Goal: Transaction & Acquisition: Purchase product/service

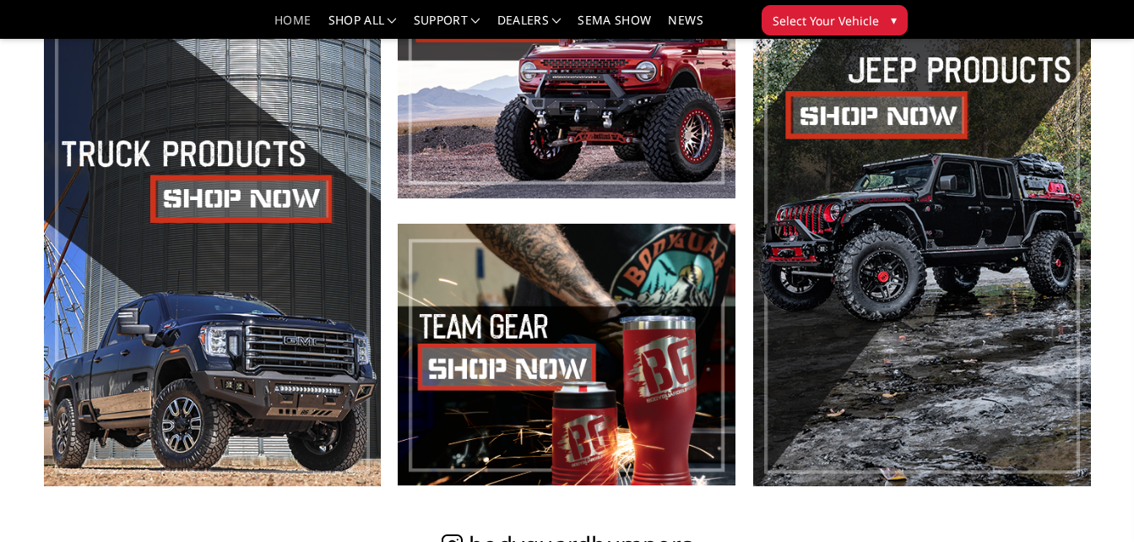
scroll to position [679, 0]
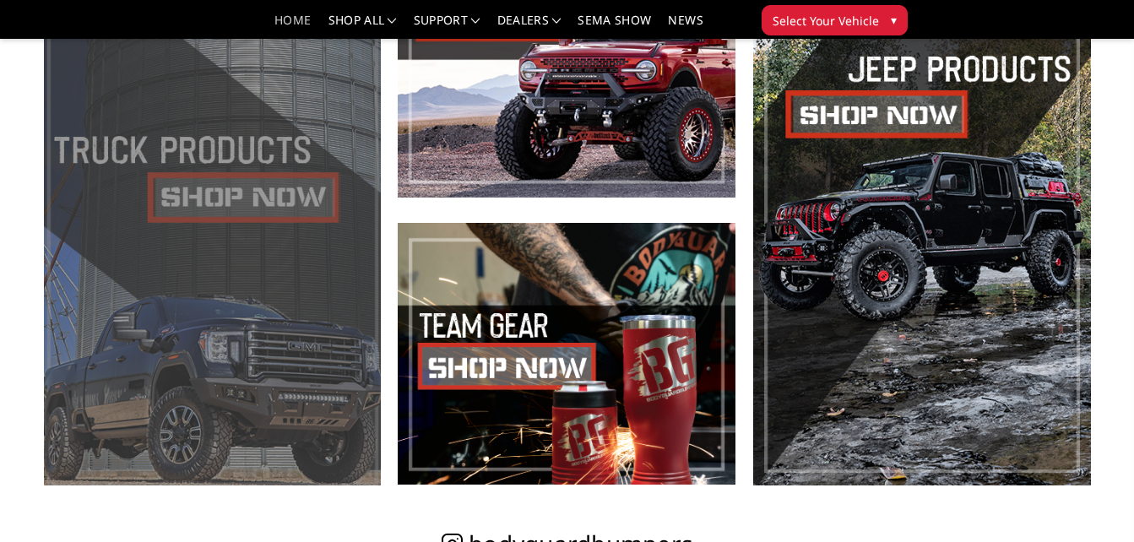
click at [187, 214] on span at bounding box center [213, 211] width 338 height 550
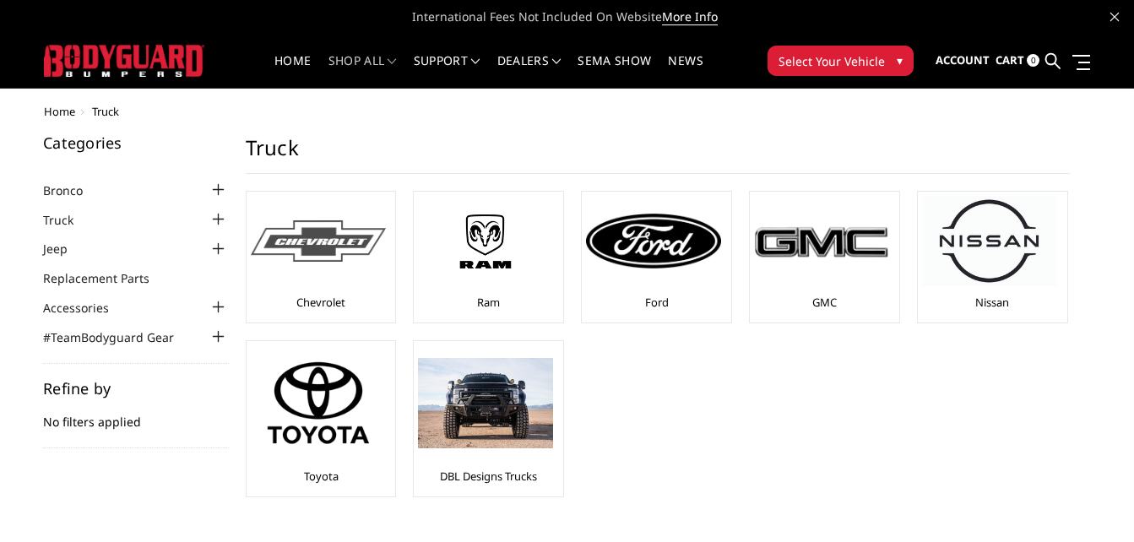
click at [267, 258] on img at bounding box center [318, 240] width 135 height 41
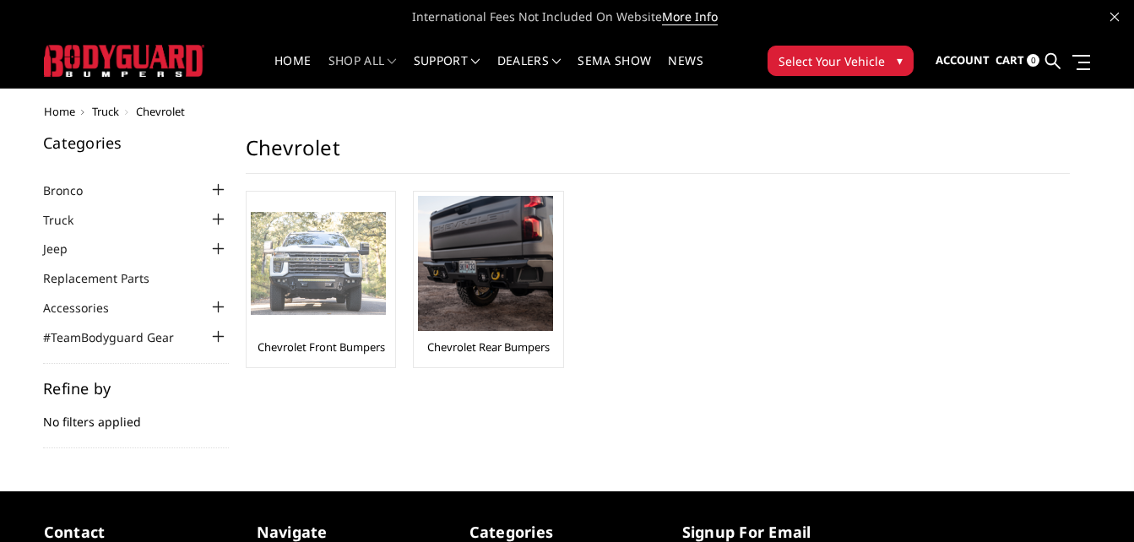
click at [304, 278] on img at bounding box center [318, 264] width 135 height 104
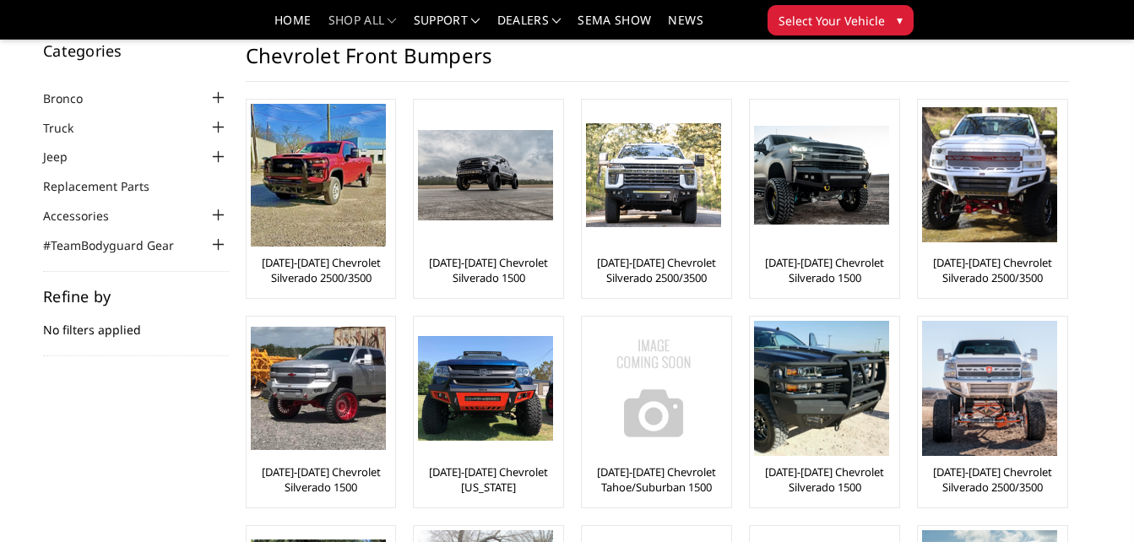
scroll to position [24, 0]
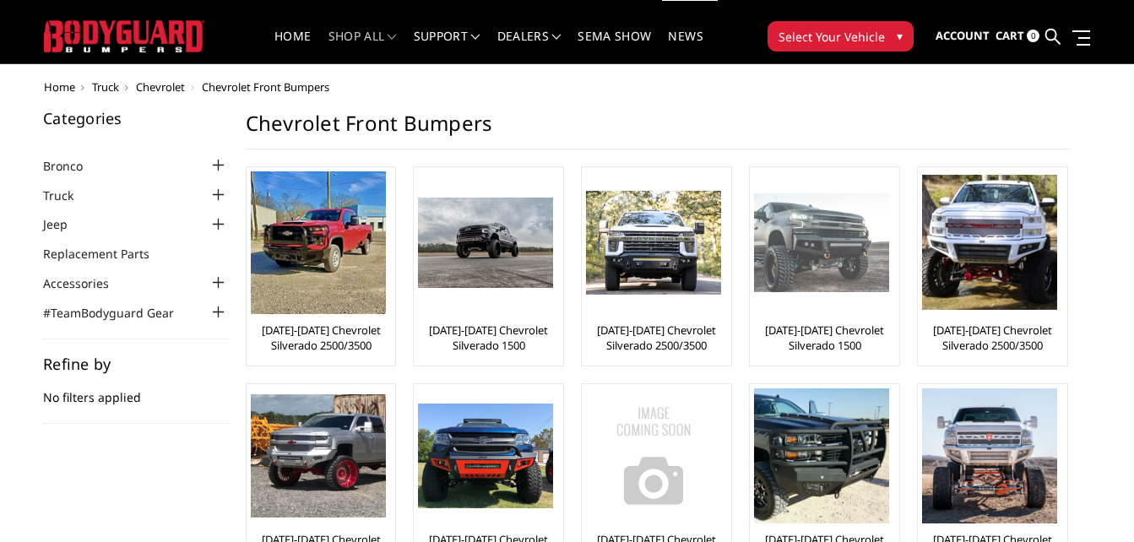
click at [842, 328] on link "[DATE]-[DATE] Chevrolet Silverado 1500" at bounding box center [824, 338] width 141 height 30
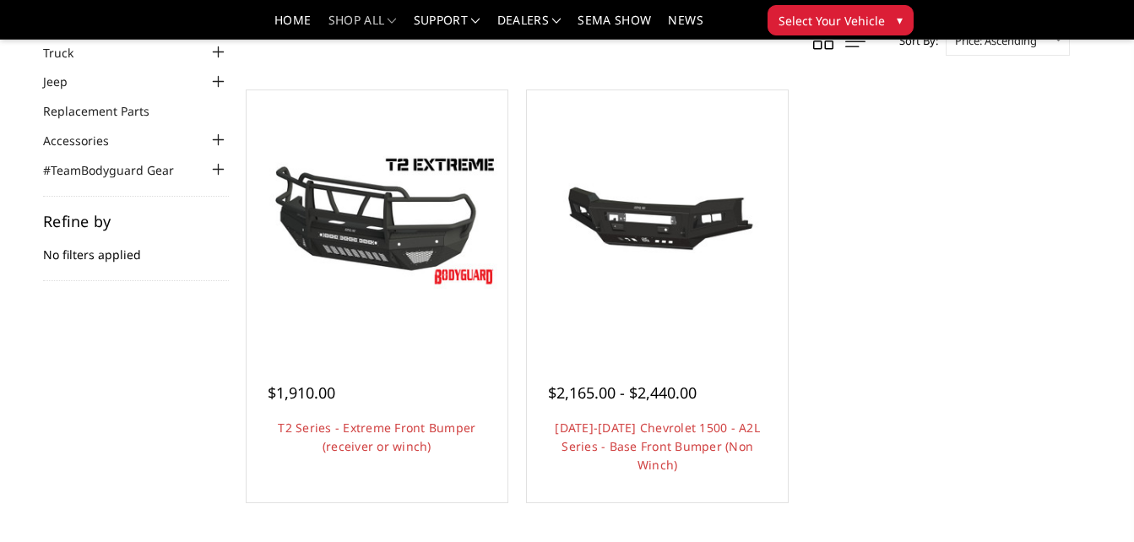
scroll to position [109, 0]
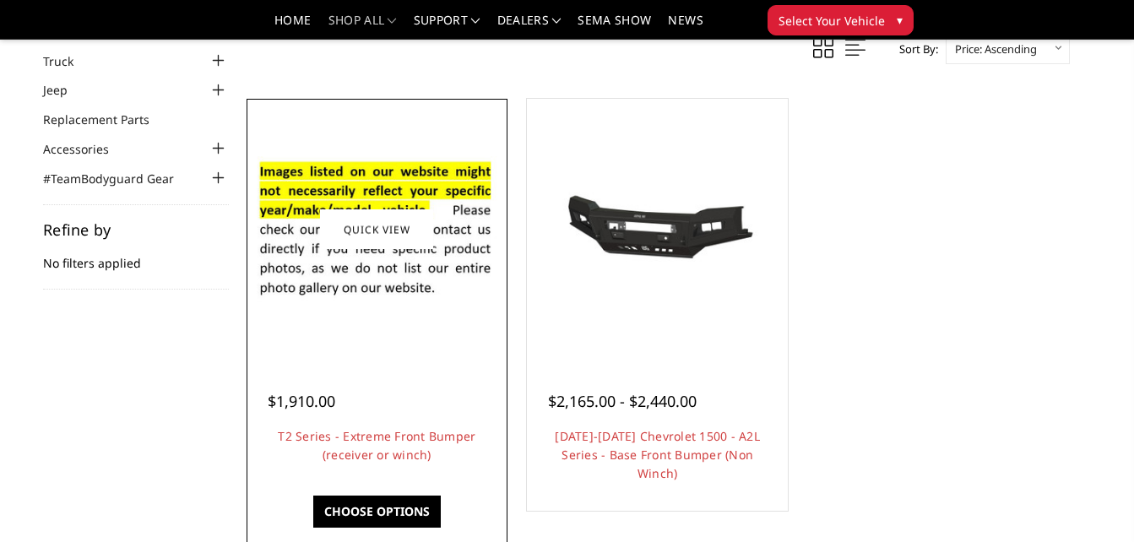
click at [348, 304] on img at bounding box center [377, 230] width 252 height 172
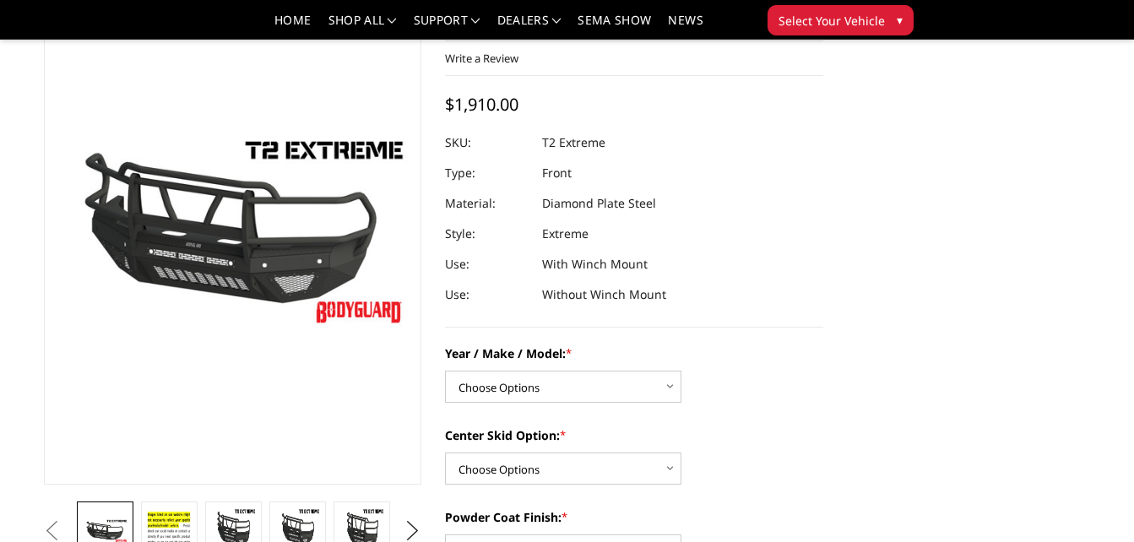
scroll to position [116, 0]
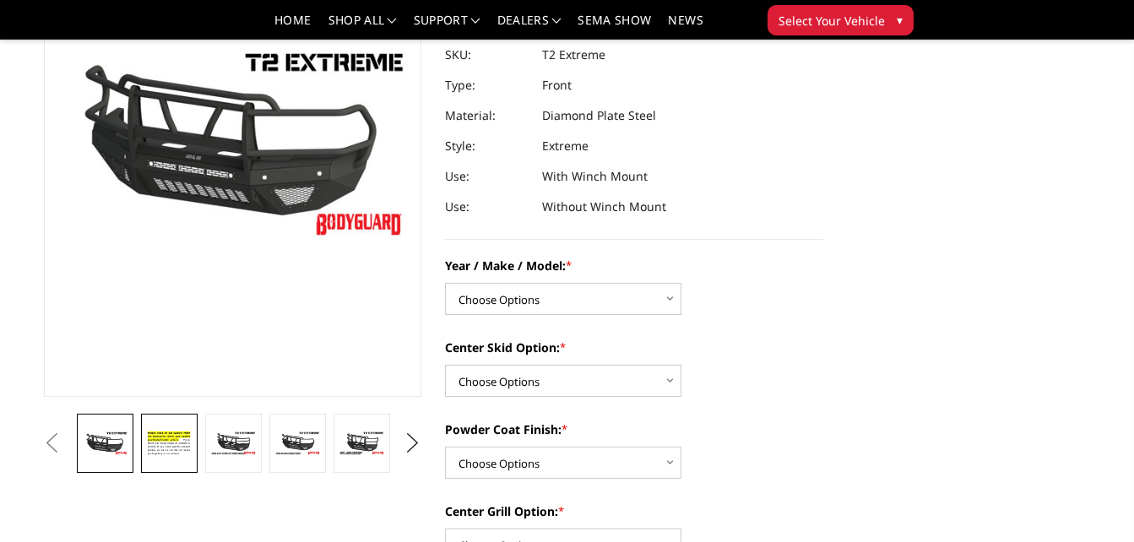
click at [162, 442] on img at bounding box center [169, 443] width 46 height 31
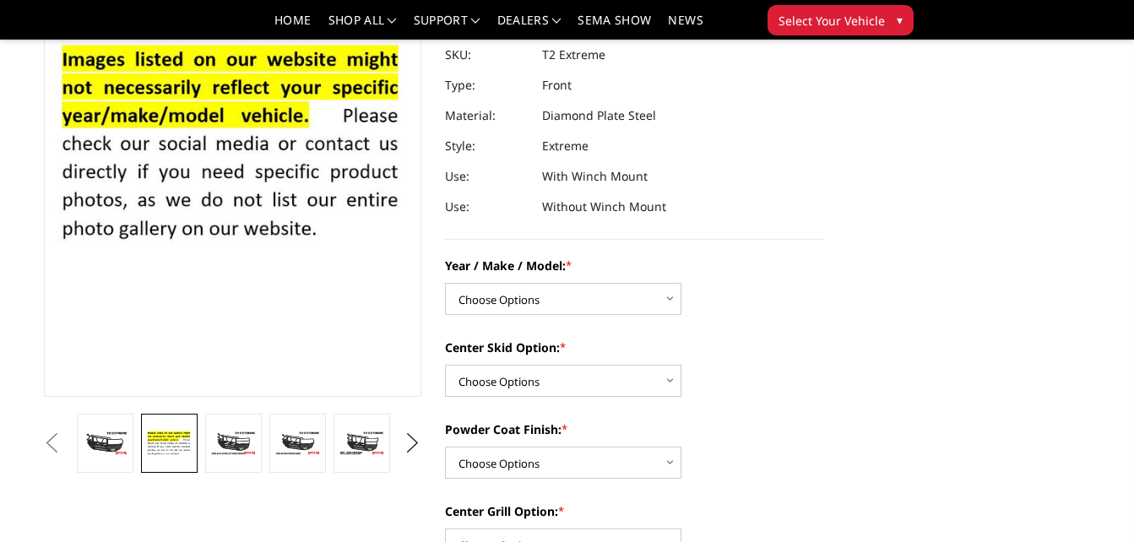
scroll to position [173, 0]
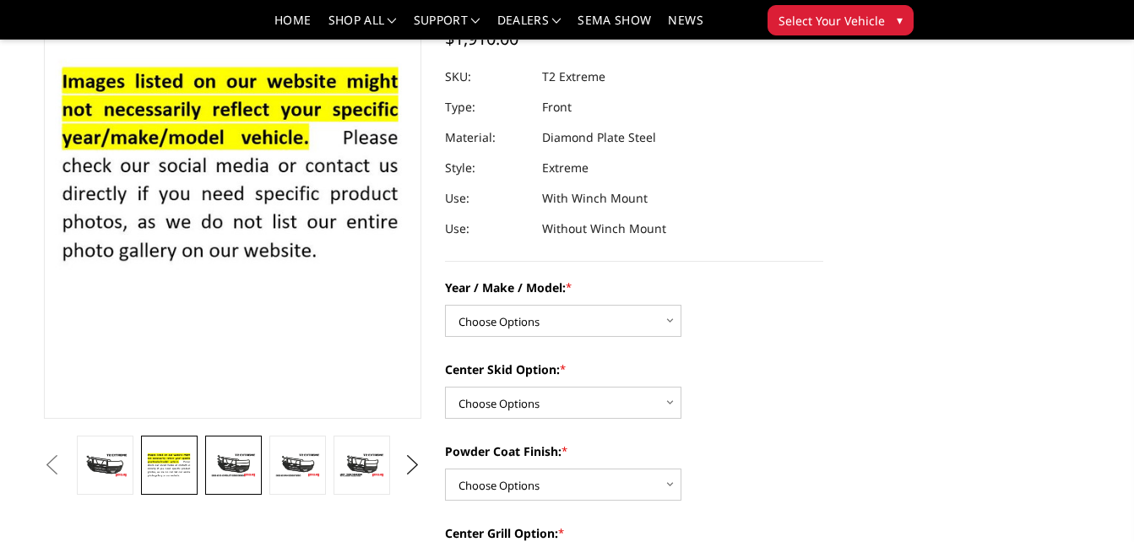
click at [229, 472] on img at bounding box center [233, 465] width 46 height 25
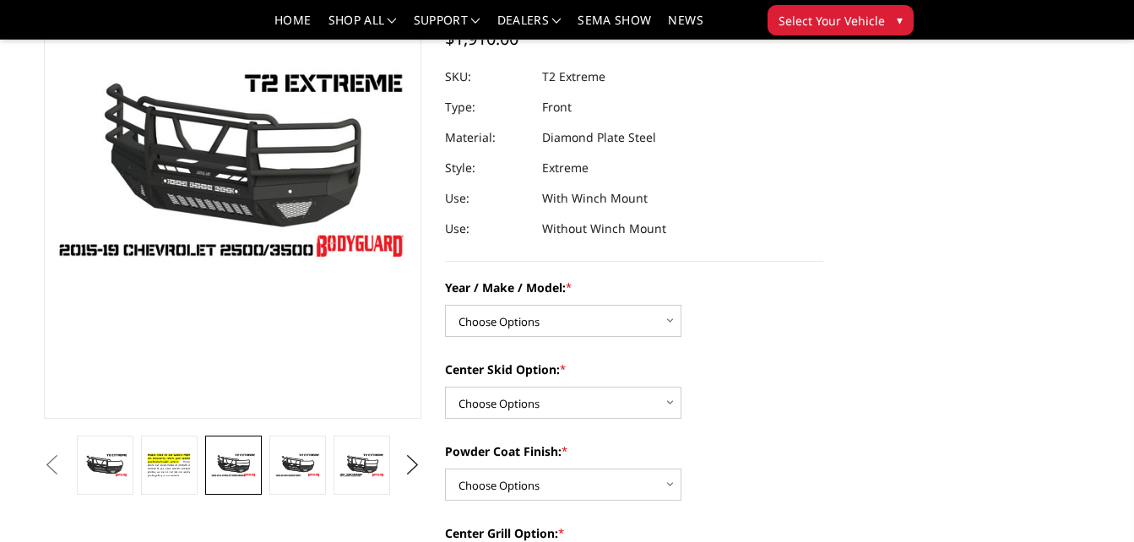
scroll to position [195, 0]
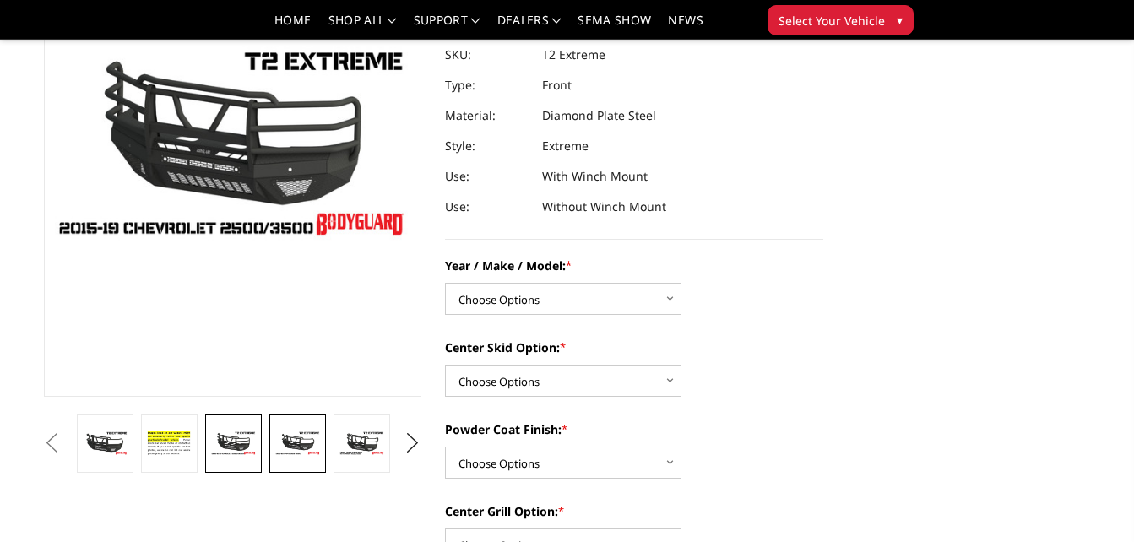
click at [296, 446] on img at bounding box center [297, 443] width 46 height 25
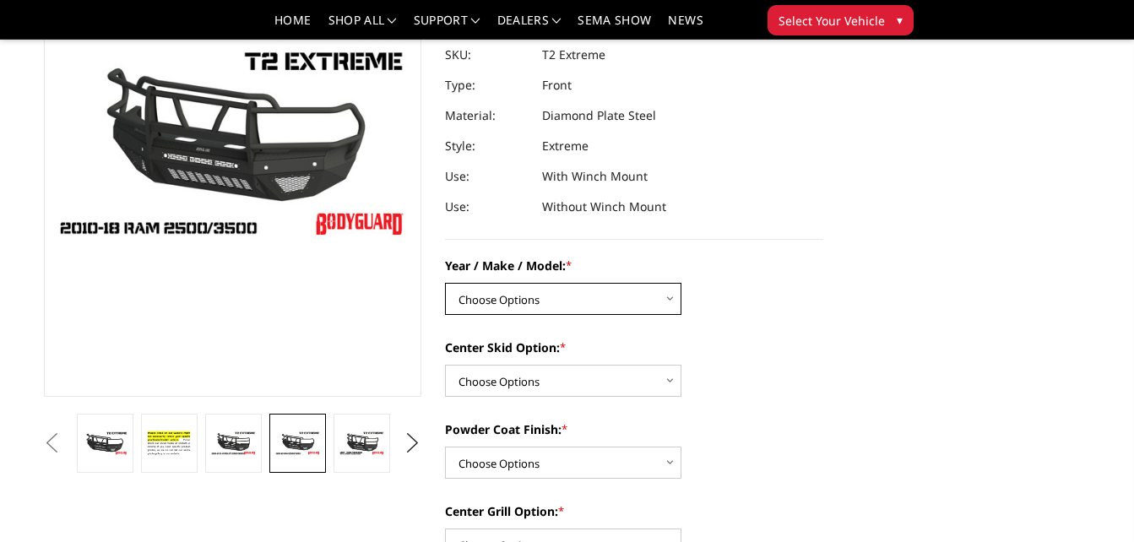
click at [626, 307] on select "Choose Options Chevrolet 19-21 1500 Chevrolet 15-19 2500 / 3500 Chevrolet 20-23…" at bounding box center [563, 299] width 236 height 32
select select "1442"
click at [445, 283] on select "Choose Options Chevrolet 19-21 1500 Chevrolet 15-19 2500 / 3500 Chevrolet 20-23…" at bounding box center [563, 299] width 236 height 32
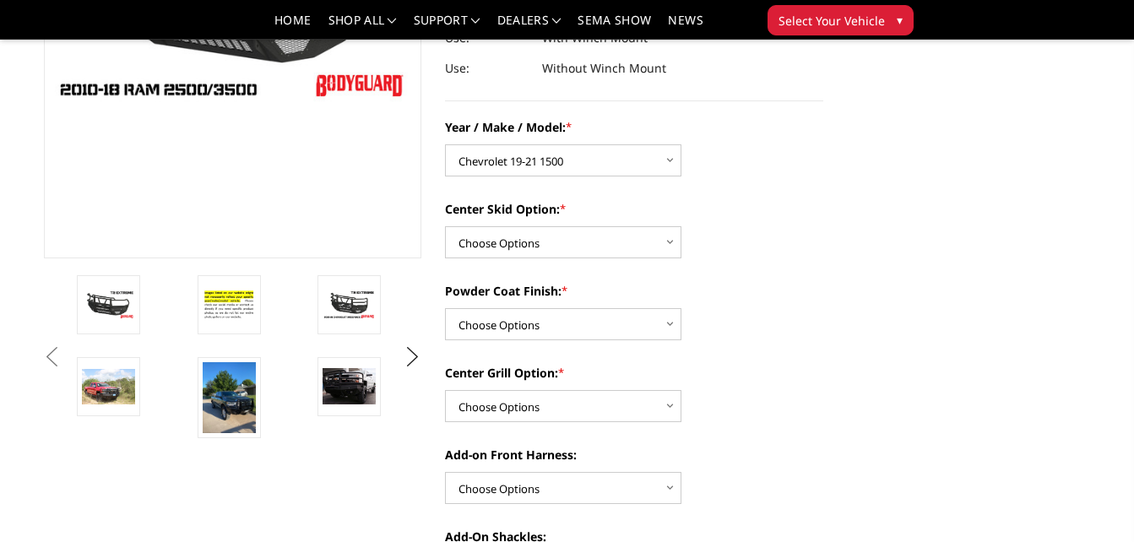
scroll to position [336, 0]
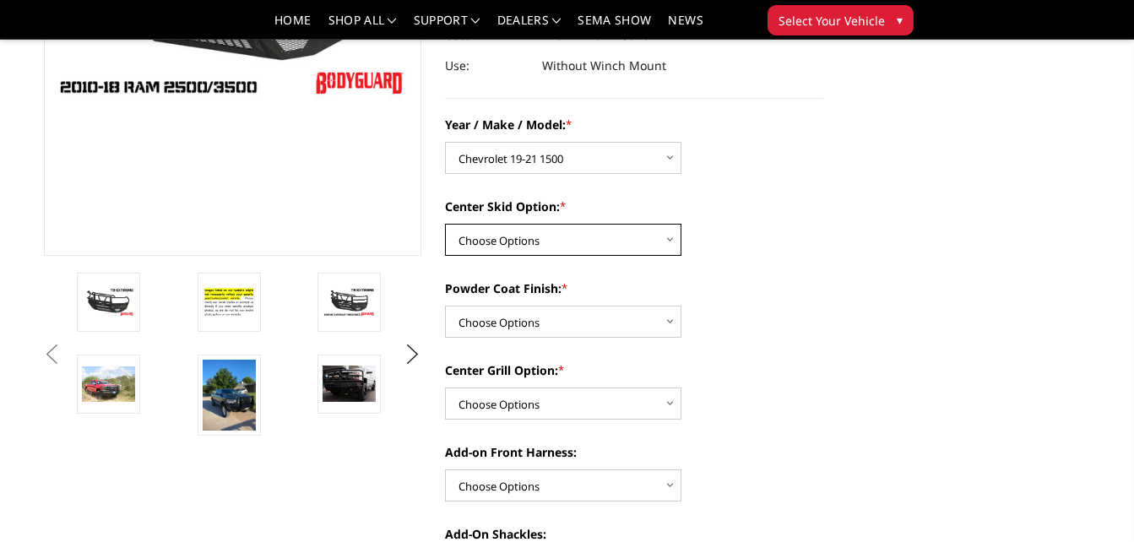
click at [636, 247] on select "Choose Options Standard center skid plate (included) Receiver tube Winch mount …" at bounding box center [563, 240] width 236 height 32
select select "626"
click at [445, 224] on select "Choose Options Standard center skid plate (included) Receiver tube Winch mount …" at bounding box center [563, 240] width 236 height 32
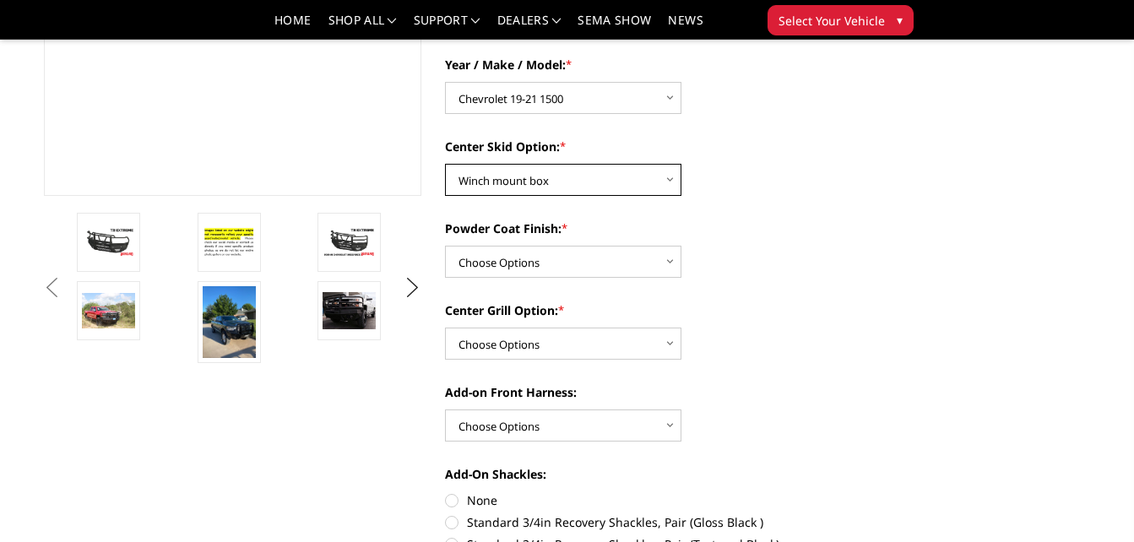
scroll to position [398, 0]
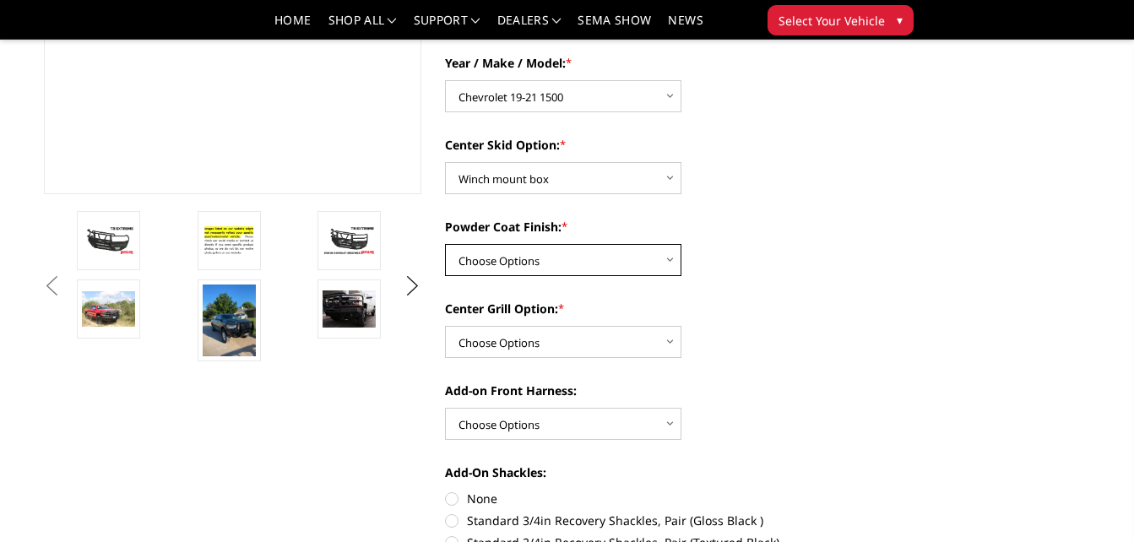
click at [644, 260] on select "Choose Options Bare metal Gloss Black Powder Coat Texture Black Powder Coat" at bounding box center [563, 260] width 236 height 32
select select "665"
click at [445, 244] on select "Choose Options Bare metal Gloss Black Powder Coat Texture Black Powder Coat" at bounding box center [563, 260] width 236 height 32
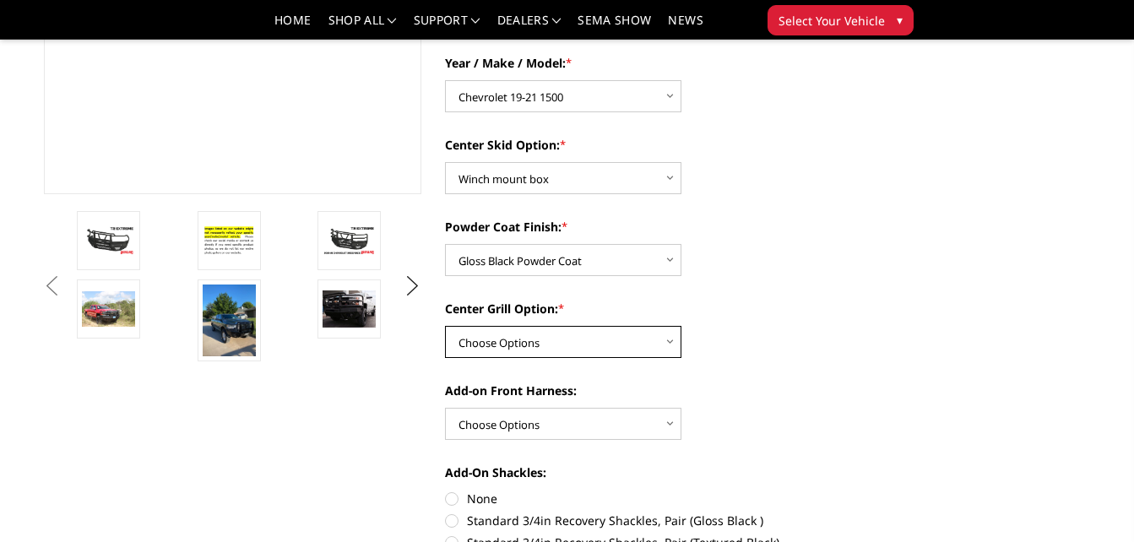
click at [635, 348] on select "Choose Options Add expanded metal in center grill Decline this option" at bounding box center [563, 342] width 236 height 32
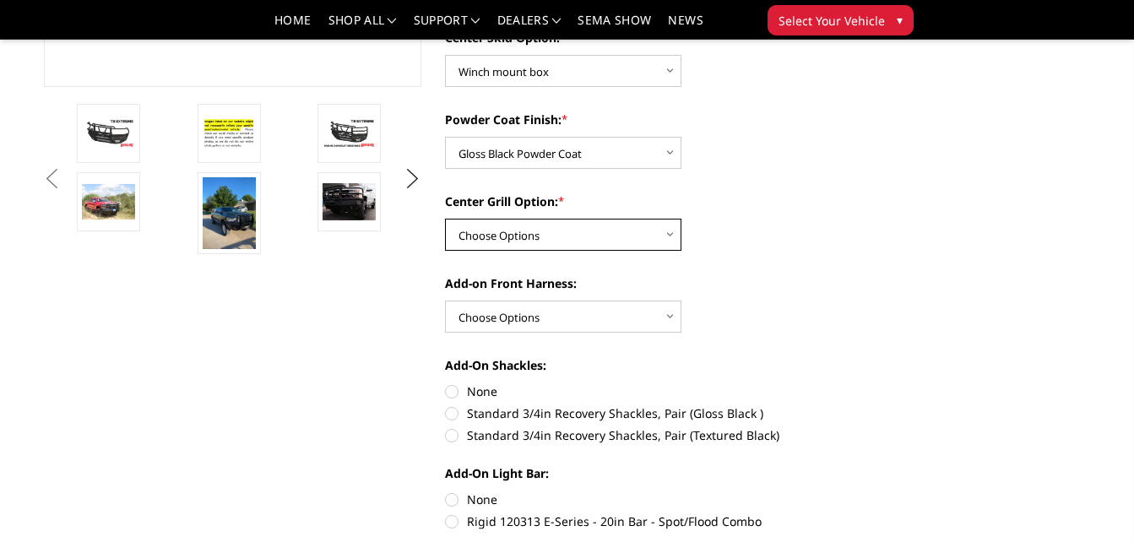
scroll to position [506, 0]
click at [633, 247] on select "Choose Options Add expanded metal in center grill Decline this option" at bounding box center [563, 234] width 236 height 32
select select "1080"
click at [445, 218] on select "Choose Options Add expanded metal in center grill Decline this option" at bounding box center [563, 234] width 236 height 32
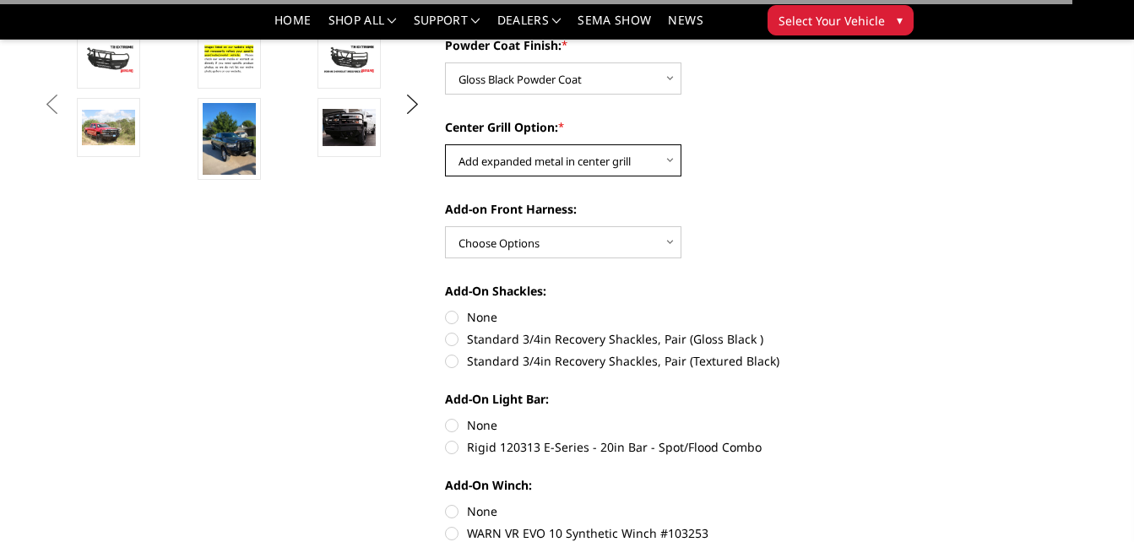
scroll to position [590, 0]
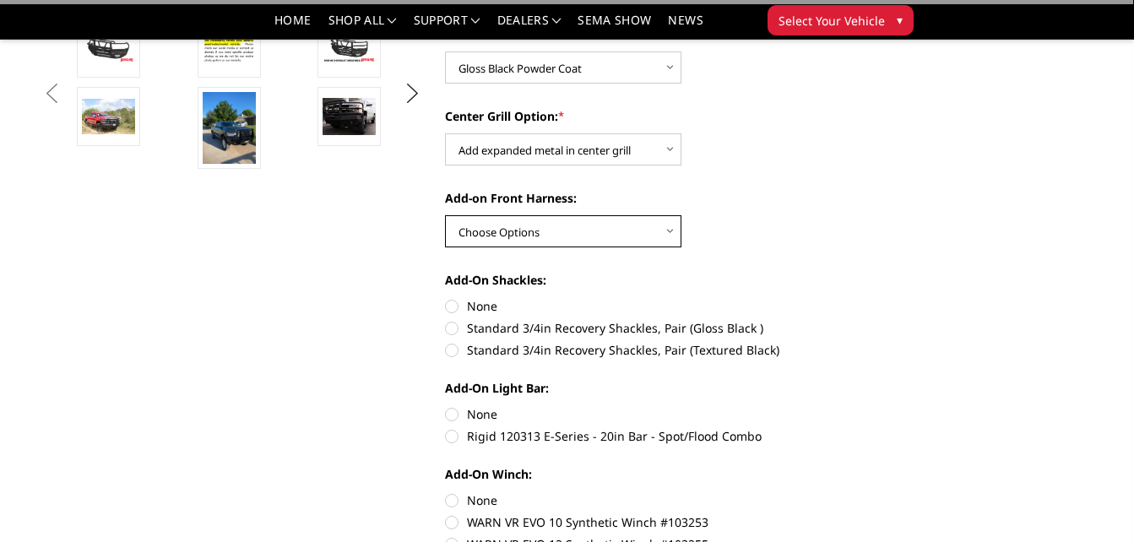
click at [641, 234] on select "Choose Options WITH front camera harness WITHOUT front camera harness" at bounding box center [563, 231] width 236 height 32
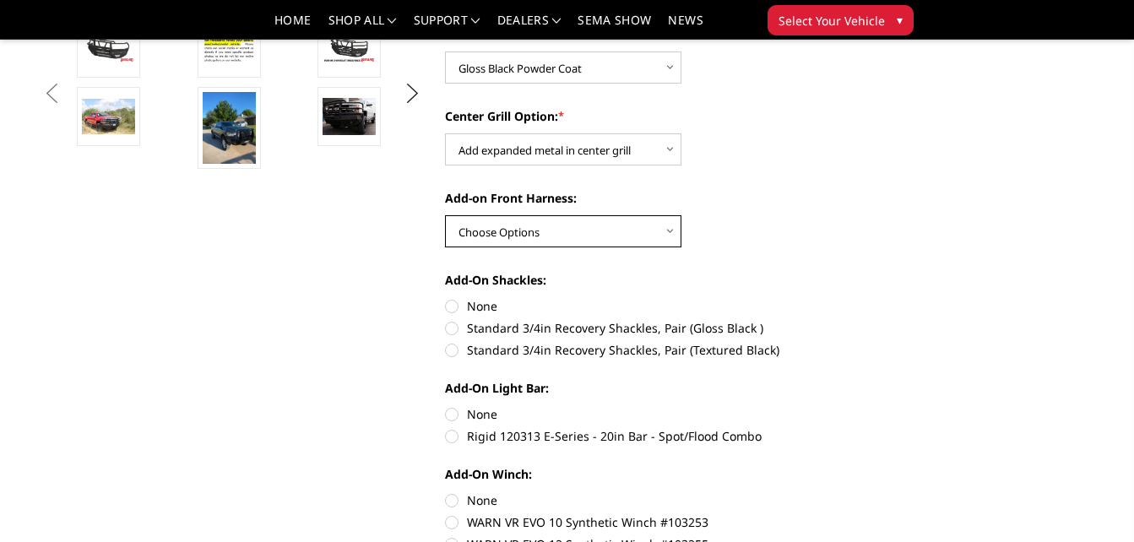
select select "1696"
click at [445, 215] on select "Choose Options WITH front camera harness WITHOUT front camera harness" at bounding box center [563, 231] width 236 height 32
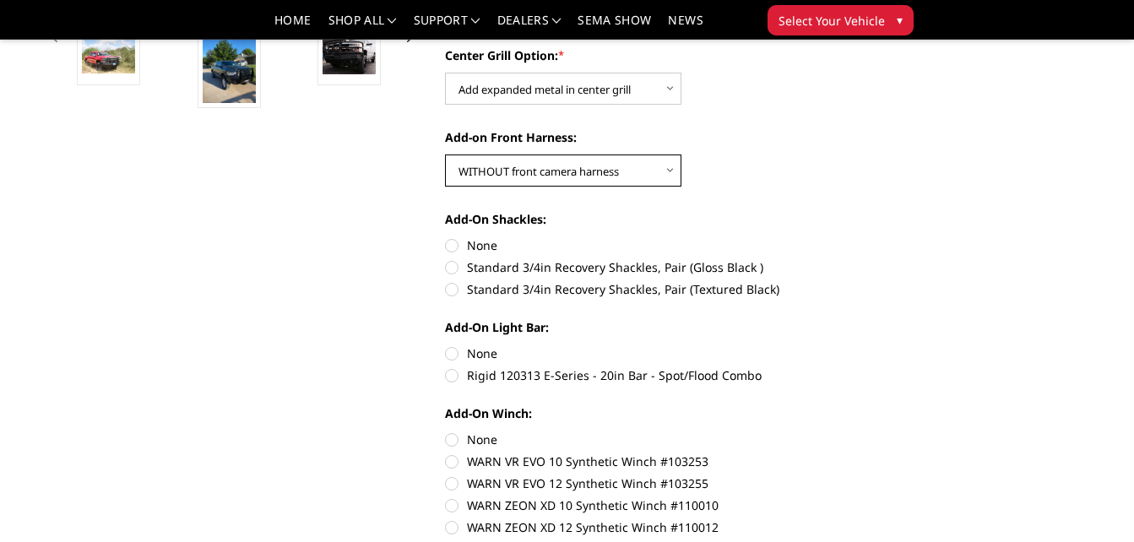
scroll to position [665, 0]
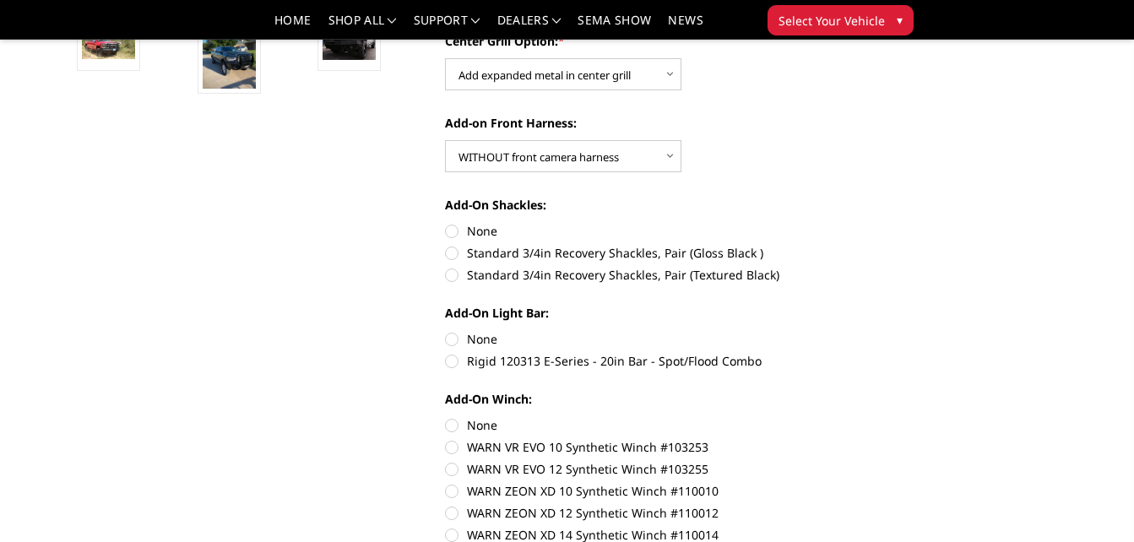
click at [453, 255] on label "Standard 3/4in Recovery Shackles, Pair (Gloss Black )" at bounding box center [634, 253] width 378 height 18
click at [823, 223] on input "Standard 3/4in Recovery Shackles, Pair (Gloss Black )" at bounding box center [823, 222] width 1 height 1
radio input "true"
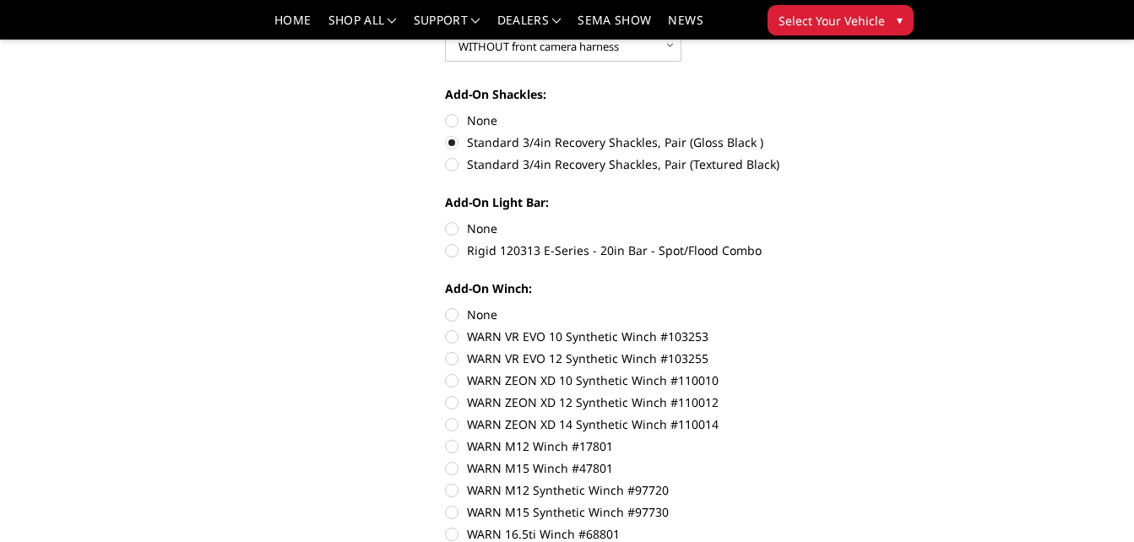
scroll to position [783, 0]
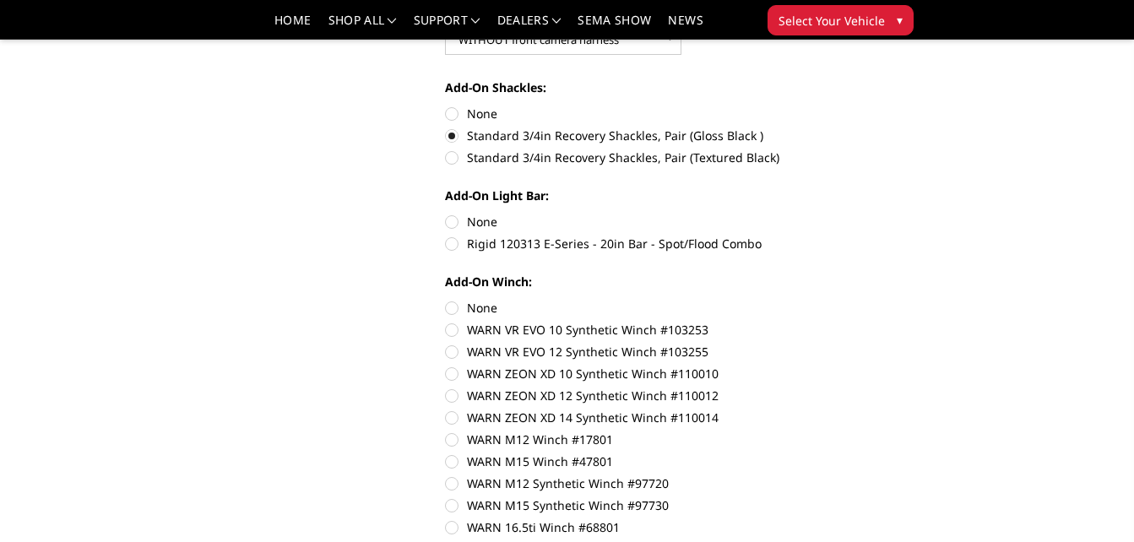
click at [452, 249] on label "Rigid 120313 E-Series - 20in Bar - Spot/Flood Combo" at bounding box center [634, 244] width 378 height 18
click at [823, 214] on input "Rigid 120313 E-Series - 20in Bar - Spot/Flood Combo" at bounding box center [823, 213] width 1 height 1
radio input "true"
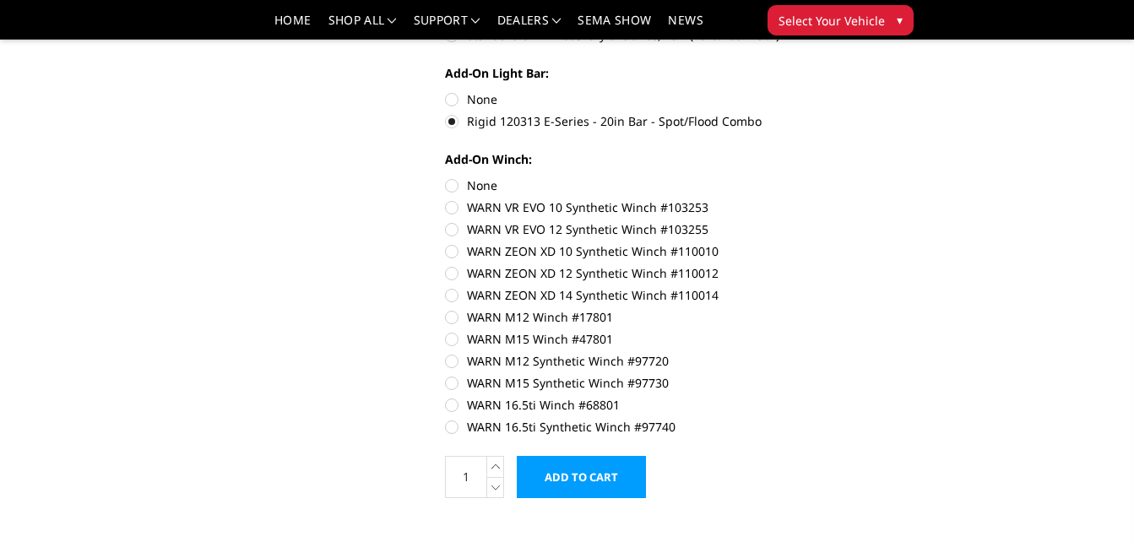
scroll to position [910, 0]
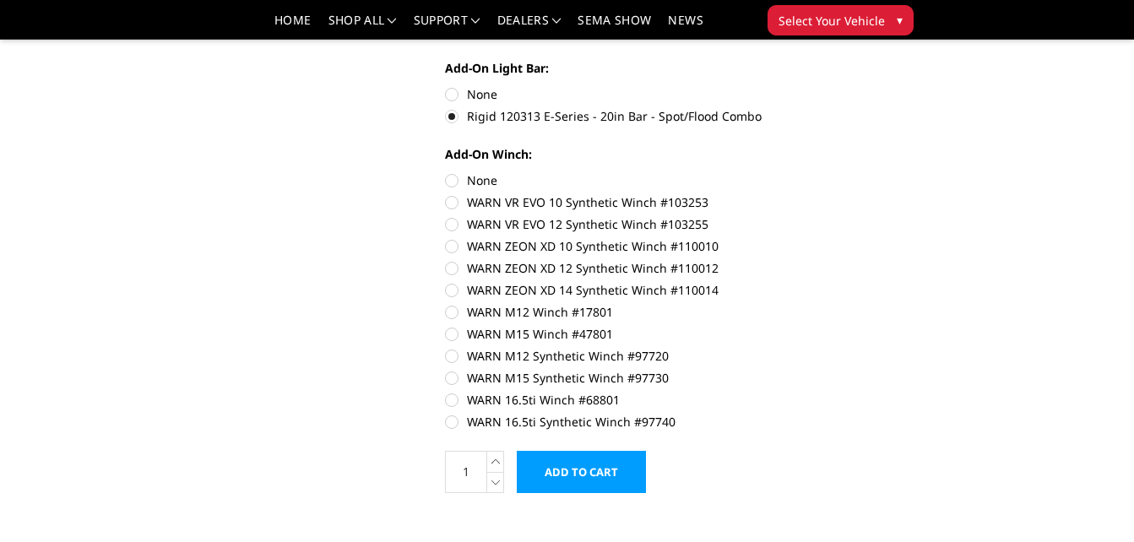
click at [457, 292] on label "WARN ZEON XD 14 Synthetic Winch #110014" at bounding box center [634, 290] width 378 height 18
click at [823, 260] on input "WARN ZEON XD 14 Synthetic Winch #110014" at bounding box center [823, 259] width 1 height 1
radio input "true"
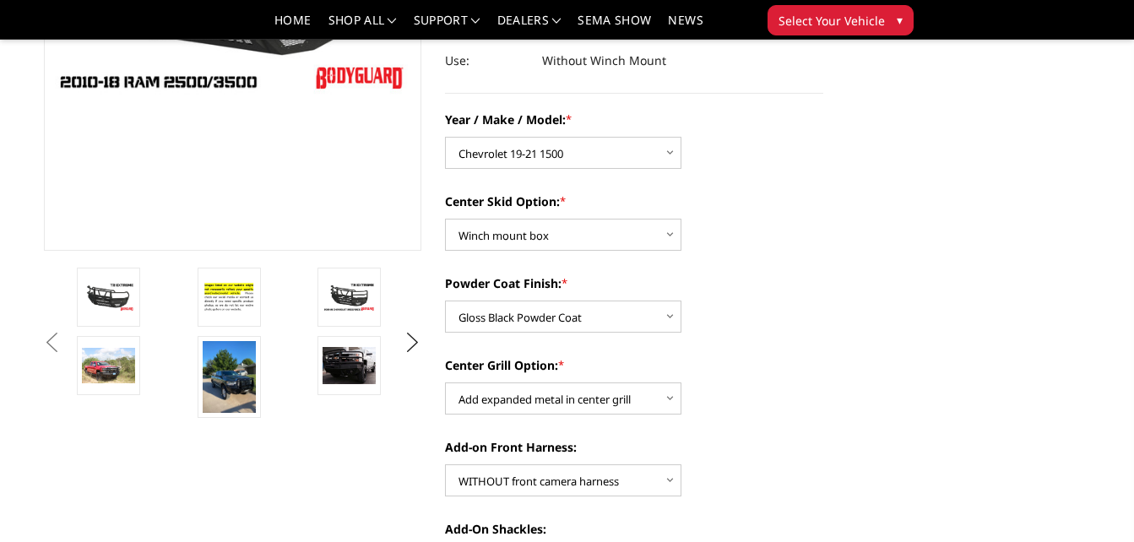
scroll to position [345, 0]
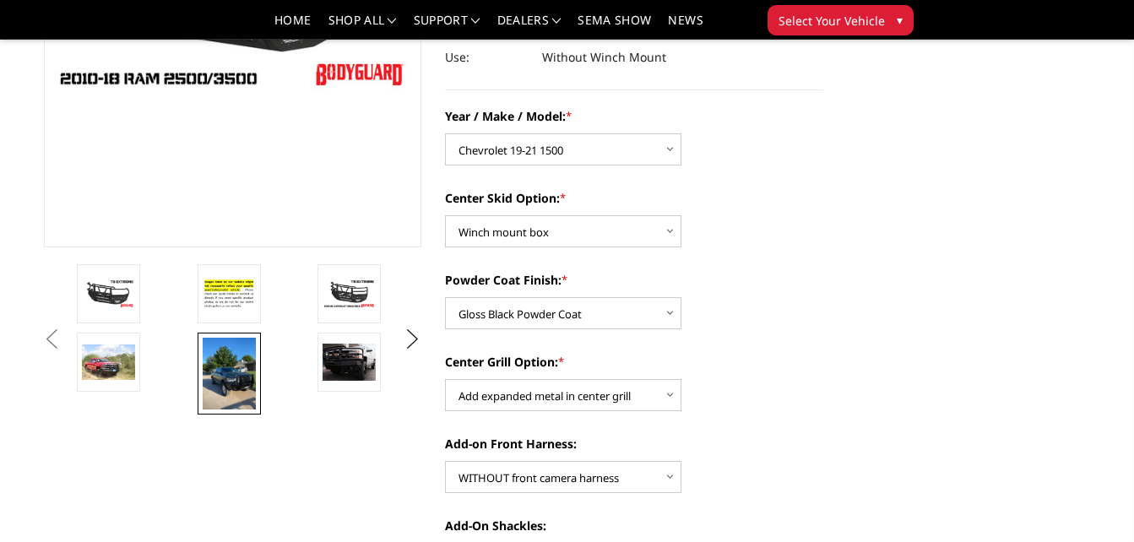
click at [216, 372] on img at bounding box center [229, 374] width 53 height 72
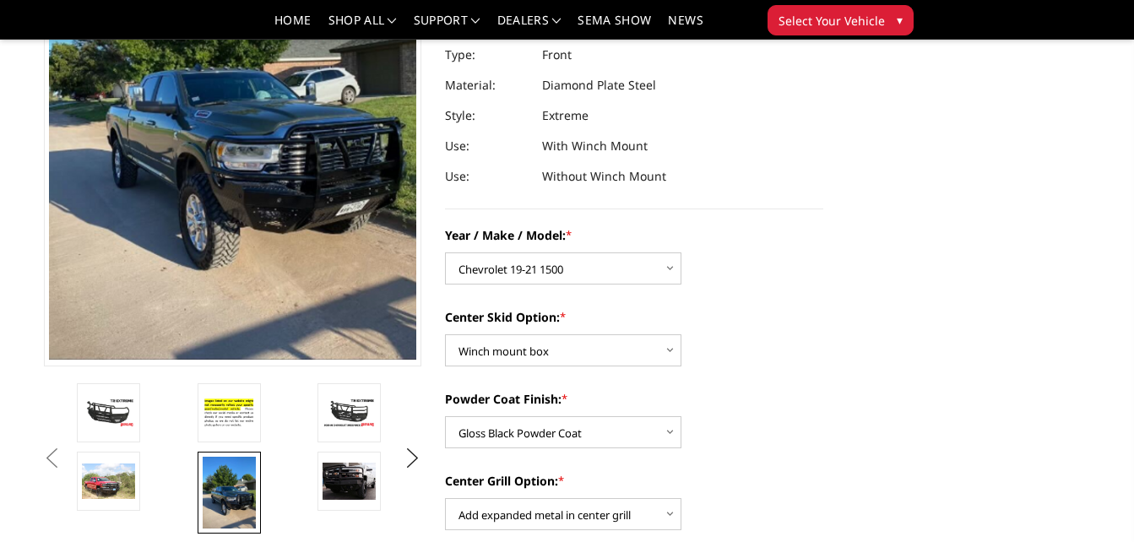
scroll to position [82, 0]
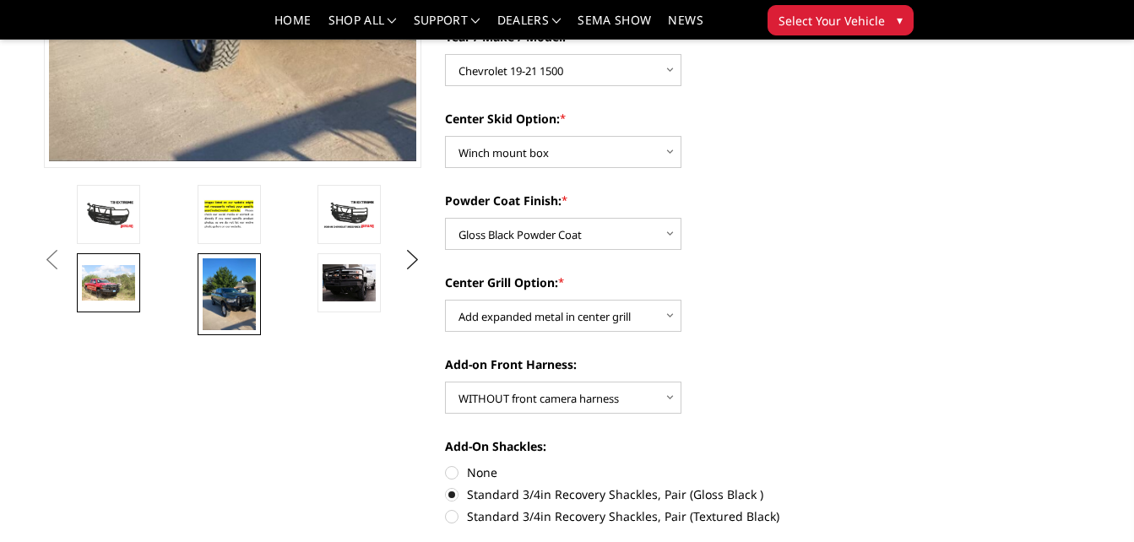
click at [106, 293] on img at bounding box center [108, 282] width 53 height 35
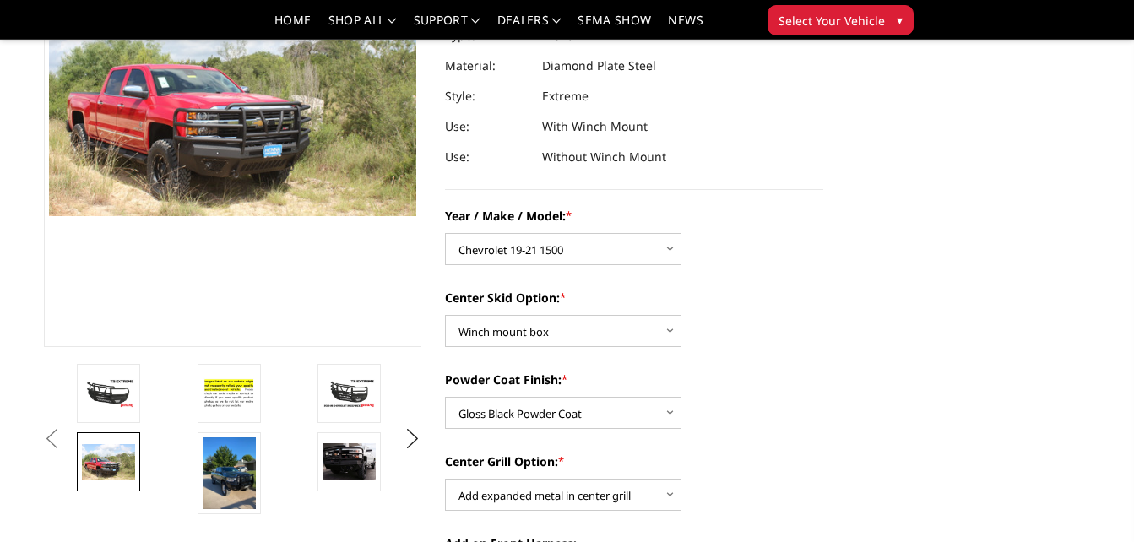
scroll to position [244, 0]
click at [340, 475] on img at bounding box center [349, 462] width 53 height 36
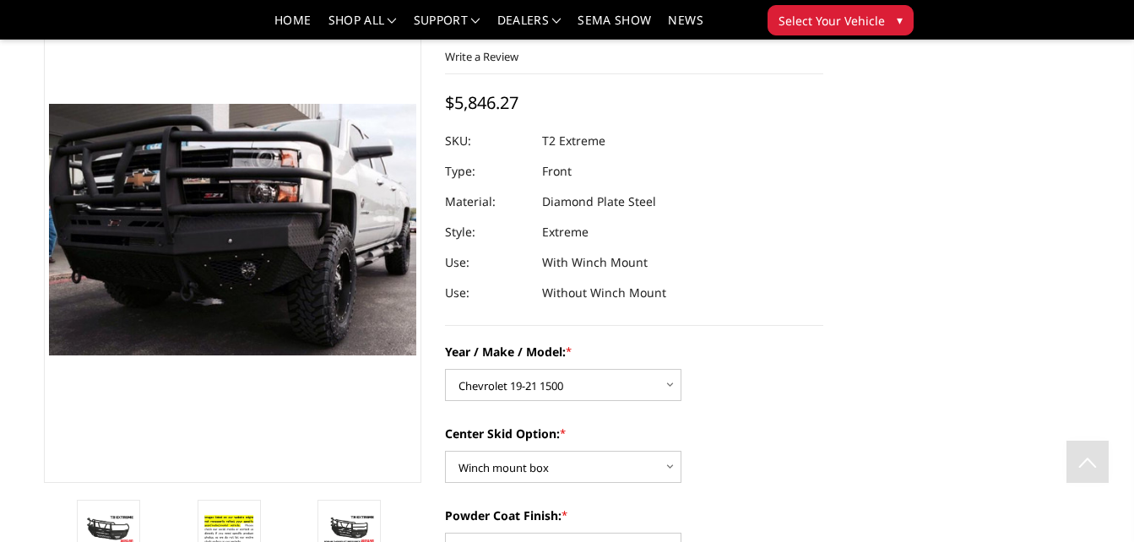
scroll to position [0, 0]
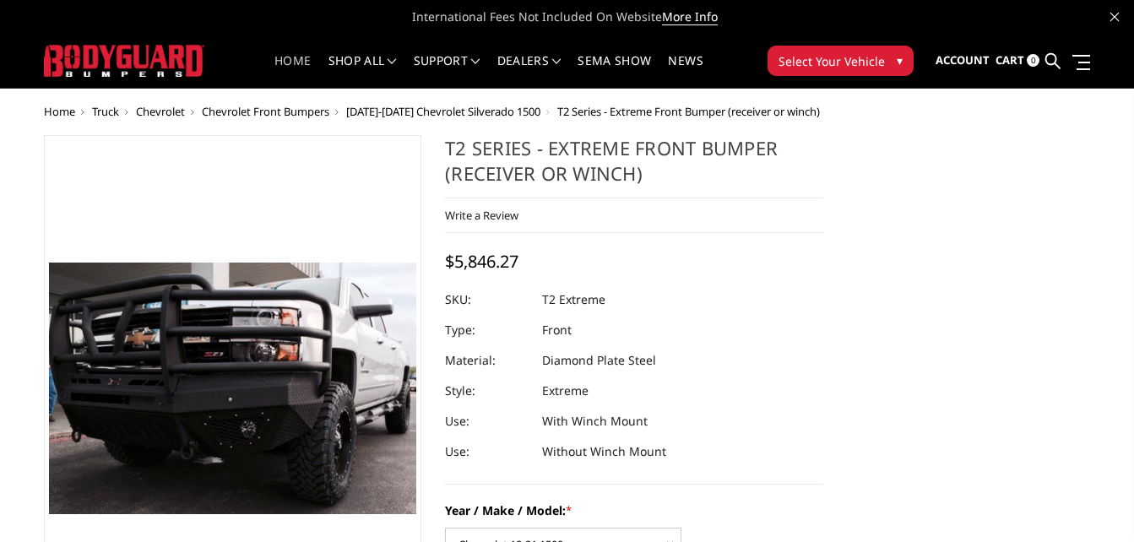
click at [300, 79] on link "Home" at bounding box center [292, 71] width 36 height 33
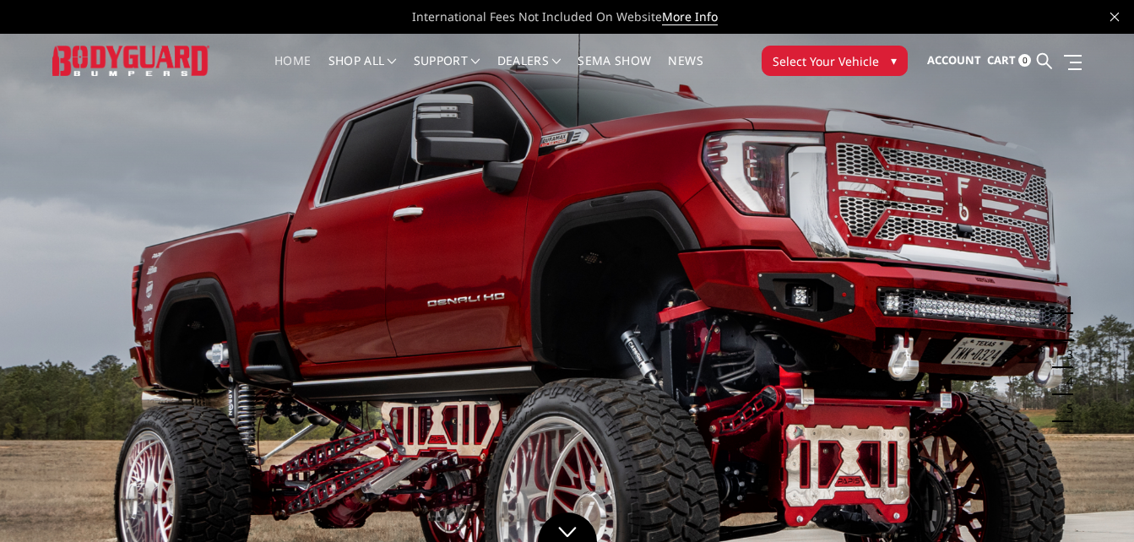
click at [891, 59] on span "▾" at bounding box center [894, 61] width 6 height 18
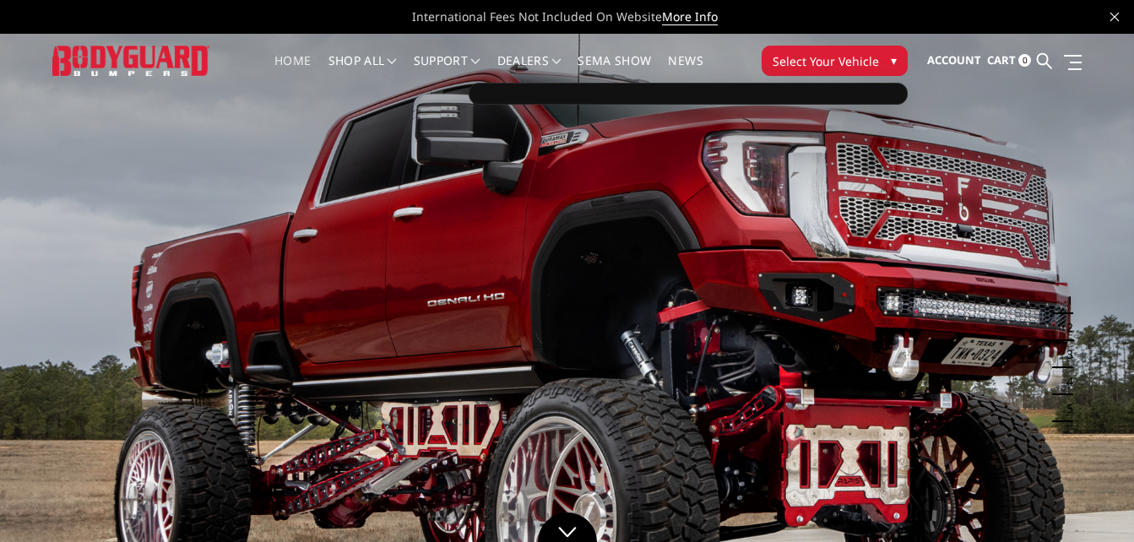
click at [859, 96] on div at bounding box center [688, 94] width 439 height 22
click at [886, 62] on button "Select Your Vehicle ▾" at bounding box center [835, 61] width 146 height 30
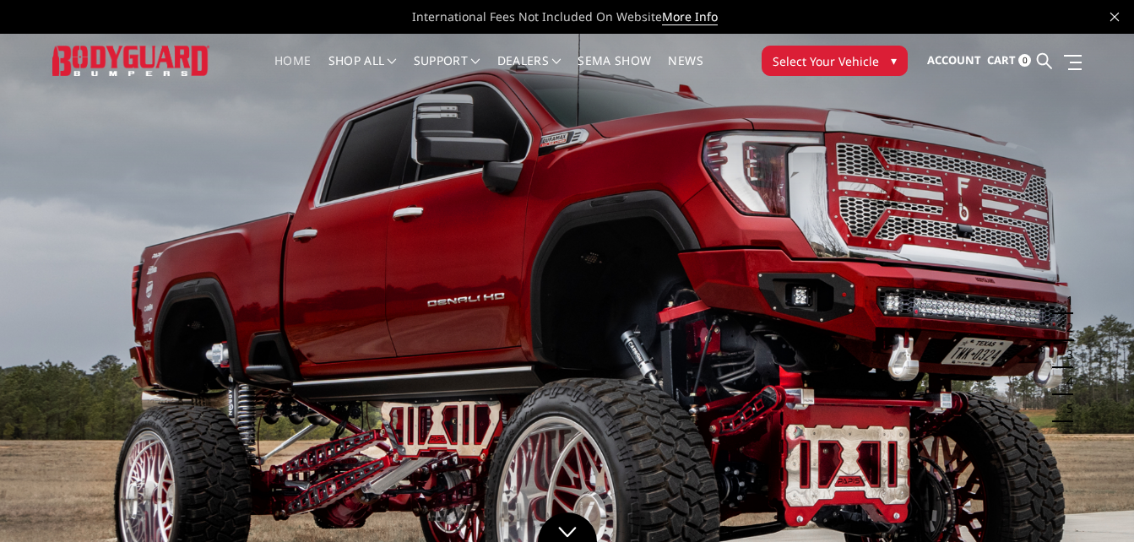
click at [883, 62] on button "Select Your Vehicle ▾" at bounding box center [835, 61] width 146 height 30
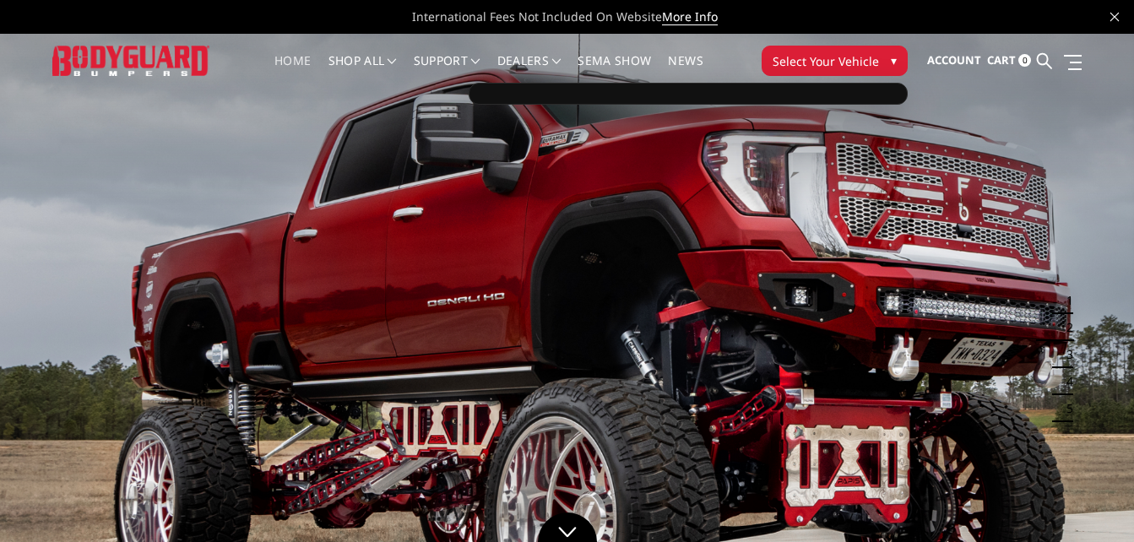
click at [799, 98] on div at bounding box center [688, 94] width 439 height 22
click at [872, 62] on span "Select Your Vehicle" at bounding box center [826, 61] width 106 height 18
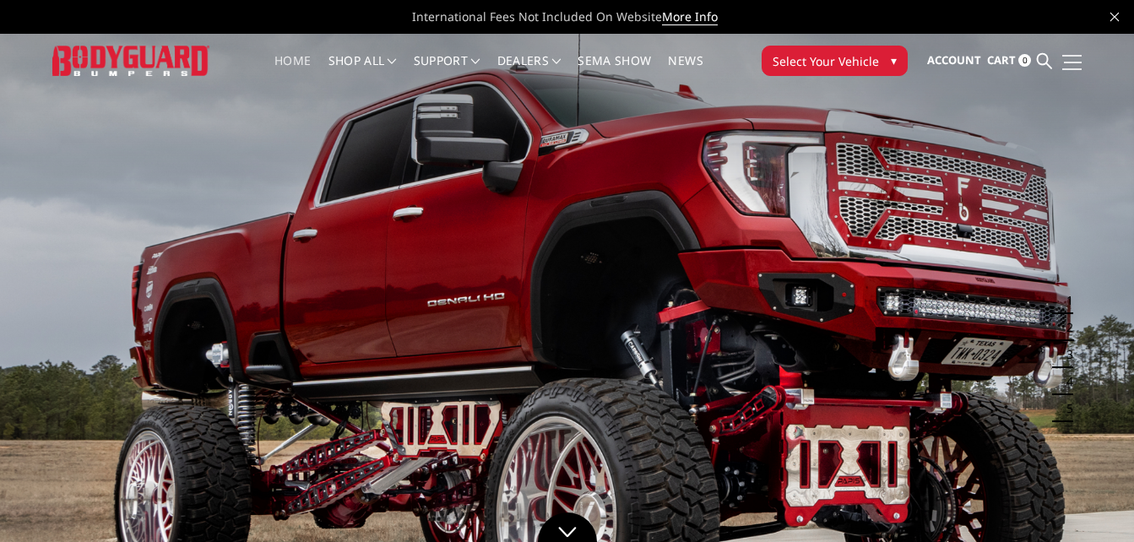
click at [1067, 55] on span at bounding box center [1072, 56] width 20 height 2
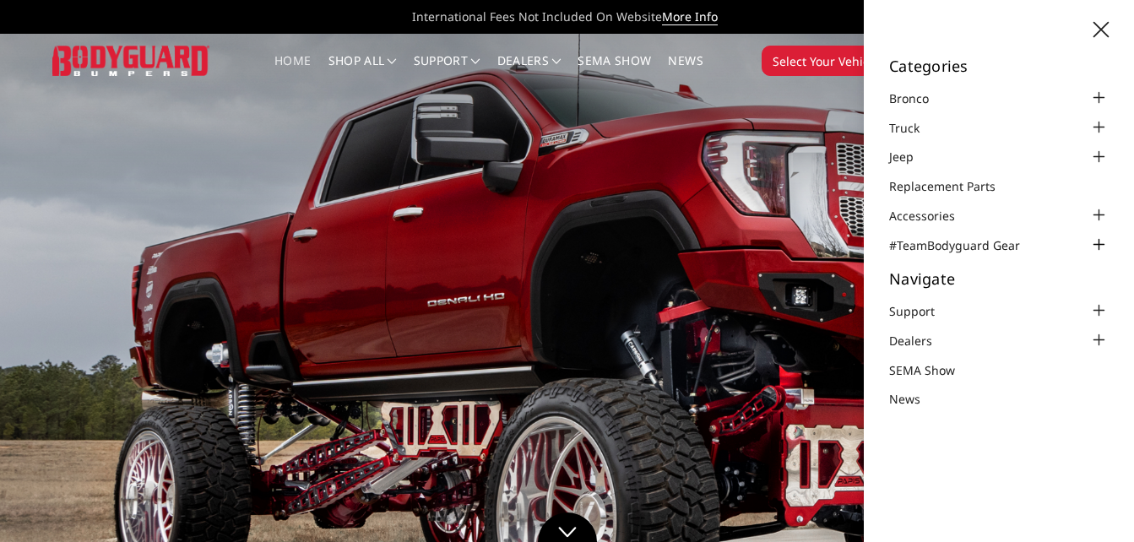
click at [1090, 242] on div at bounding box center [1098, 245] width 20 height 20
click at [1095, 245] on div at bounding box center [1098, 245] width 20 height 20
click at [1106, 133] on div at bounding box center [1098, 127] width 20 height 20
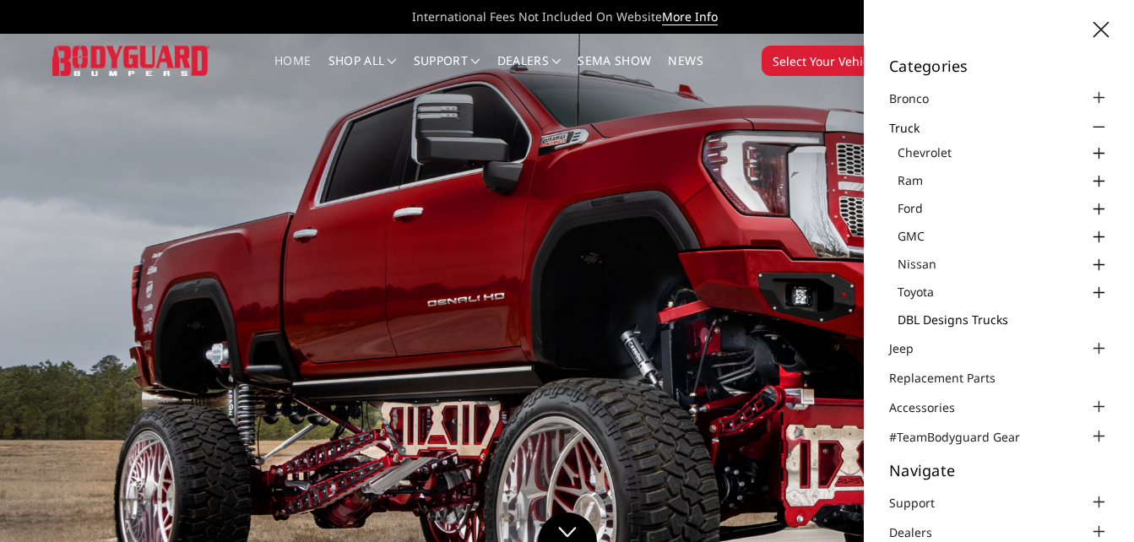
click at [1003, 323] on link "DBL Designs Trucks" at bounding box center [1003, 320] width 211 height 18
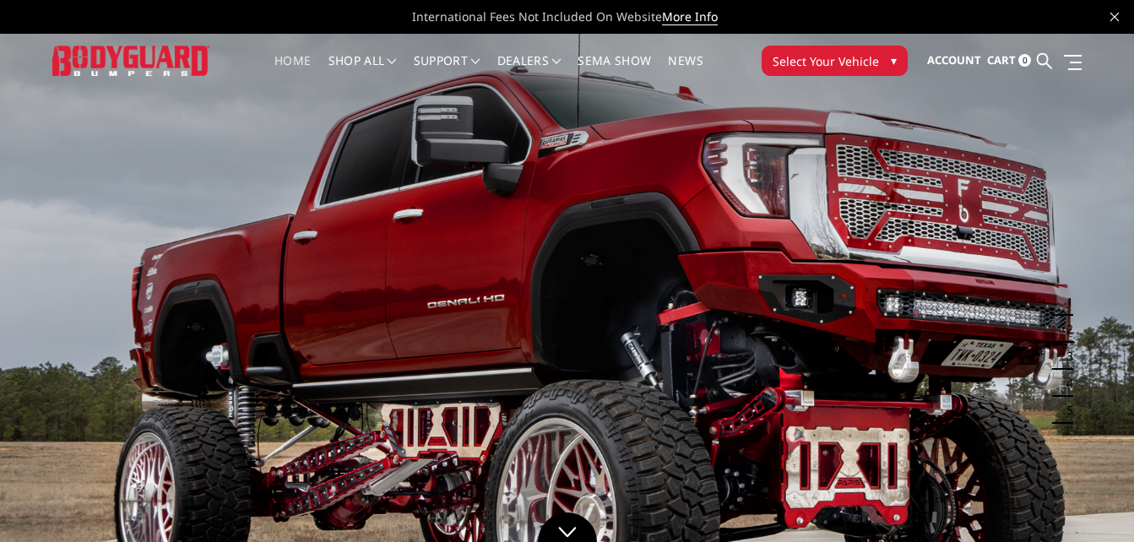
click at [882, 62] on button "Select Your Vehicle ▾" at bounding box center [835, 61] width 146 height 30
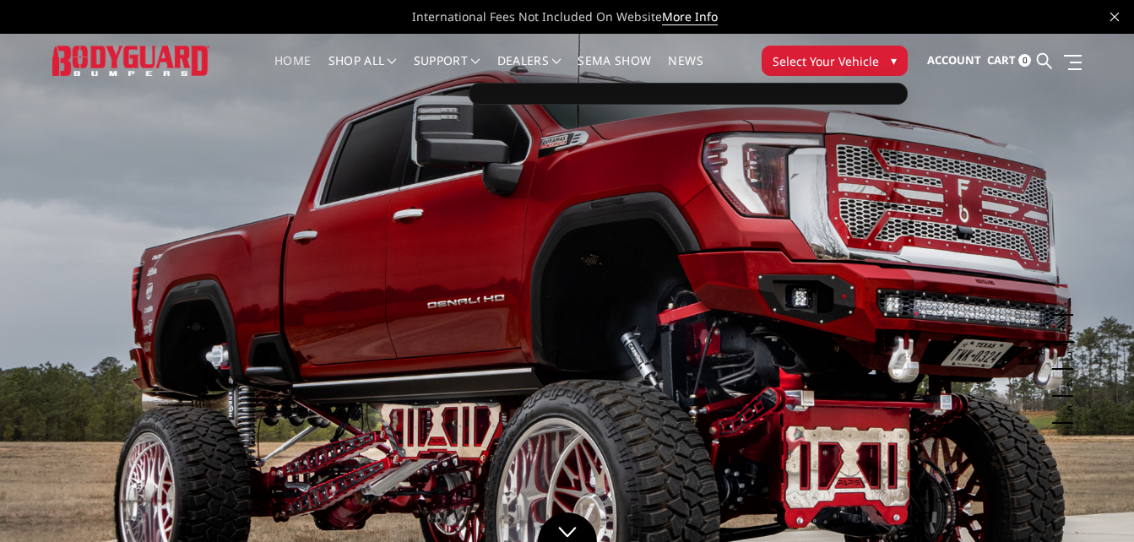
click at [877, 56] on button "Select Your Vehicle ▾" at bounding box center [835, 61] width 146 height 30
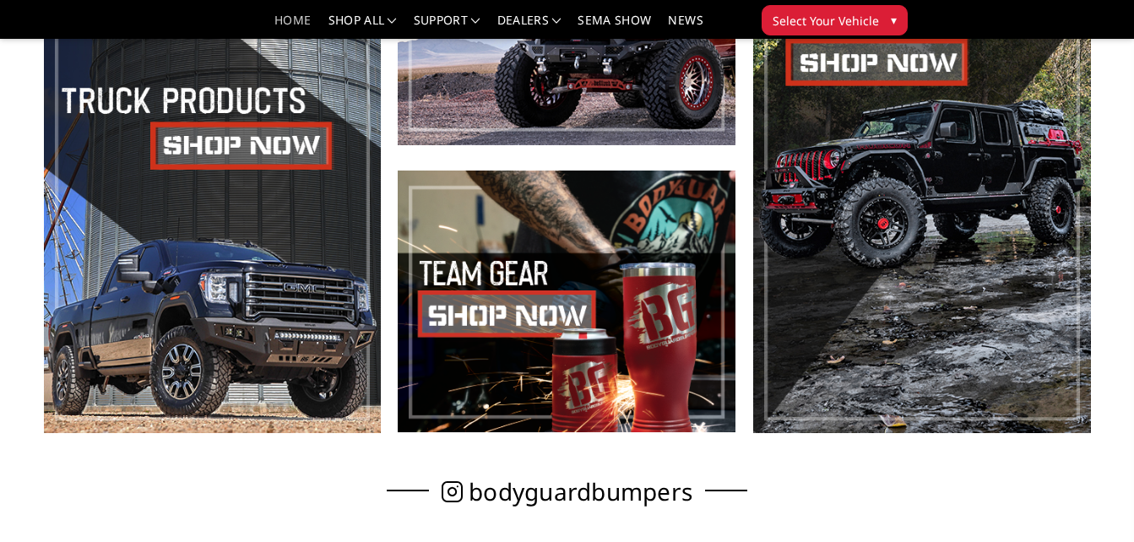
scroll to position [724, 0]
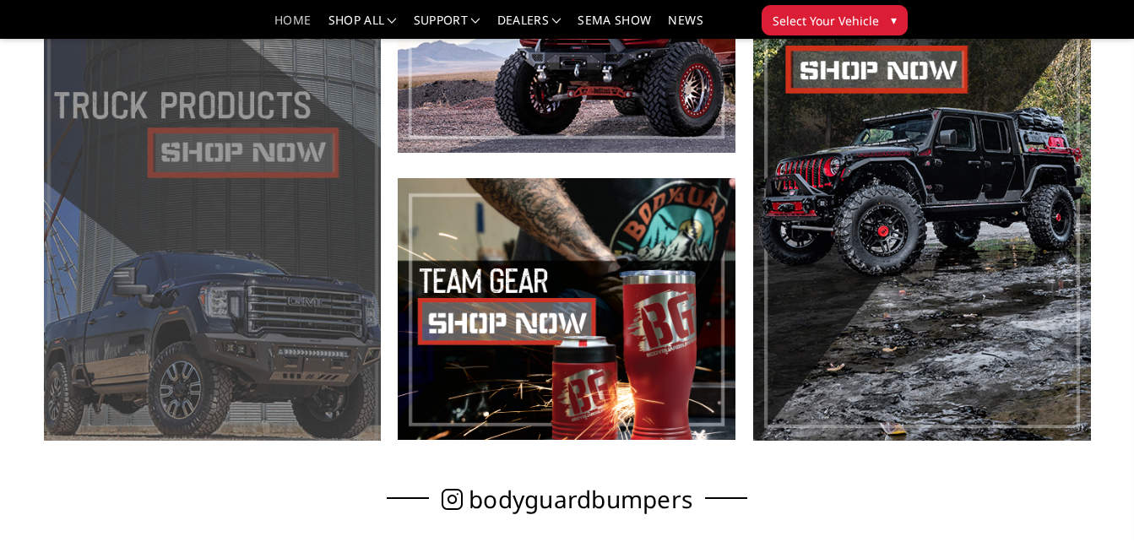
click at [197, 143] on span at bounding box center [213, 166] width 338 height 550
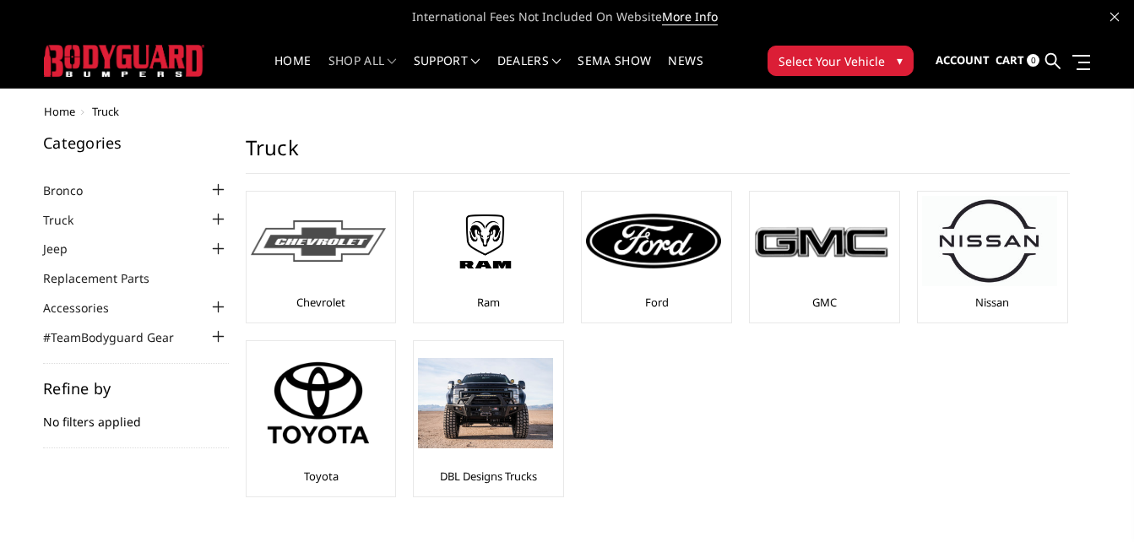
click at [305, 270] on div at bounding box center [318, 241] width 135 height 90
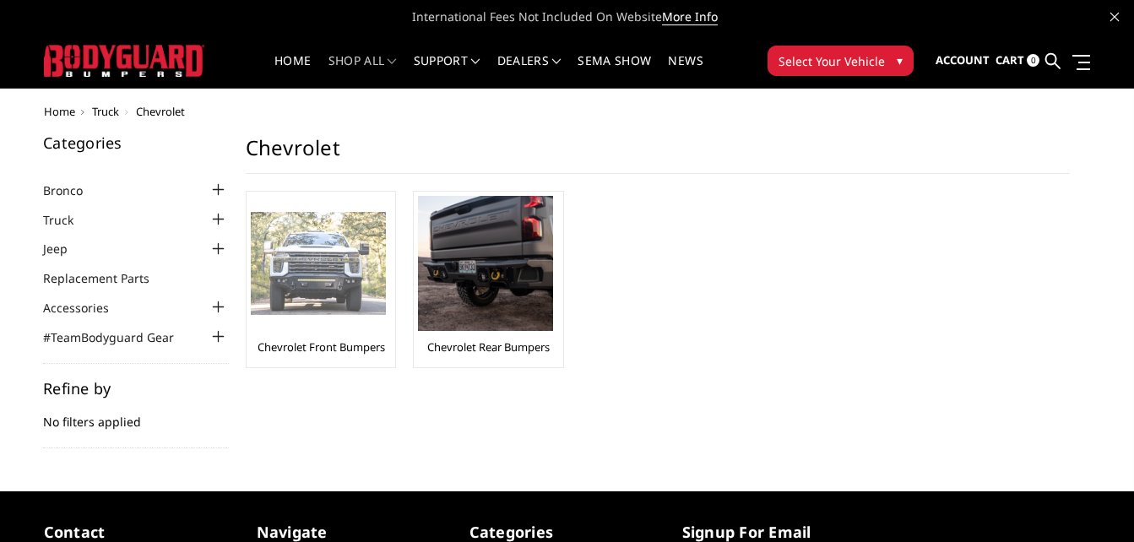
click at [326, 289] on img at bounding box center [318, 264] width 135 height 104
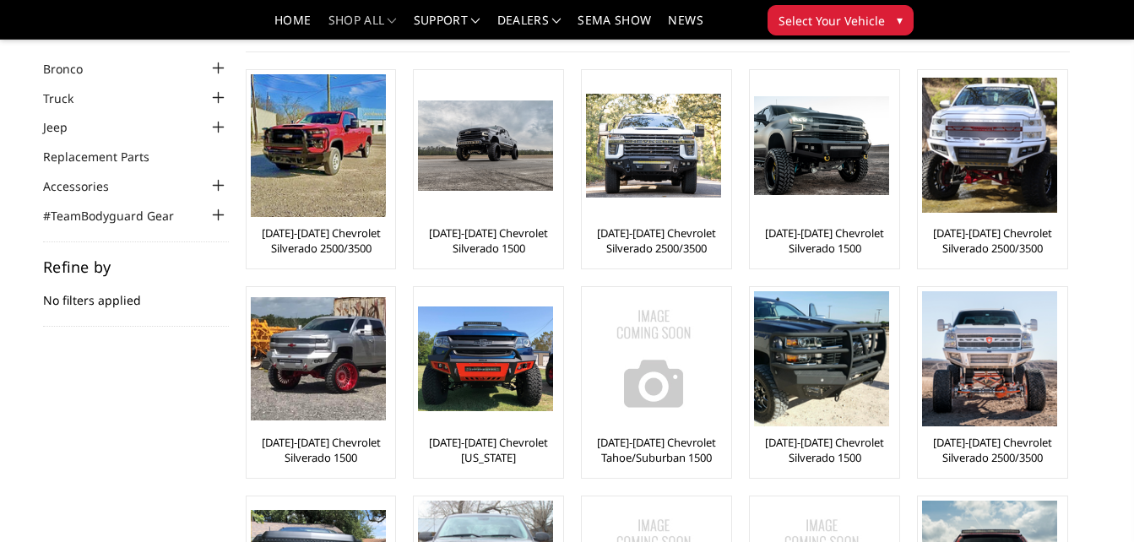
scroll to position [73, 0]
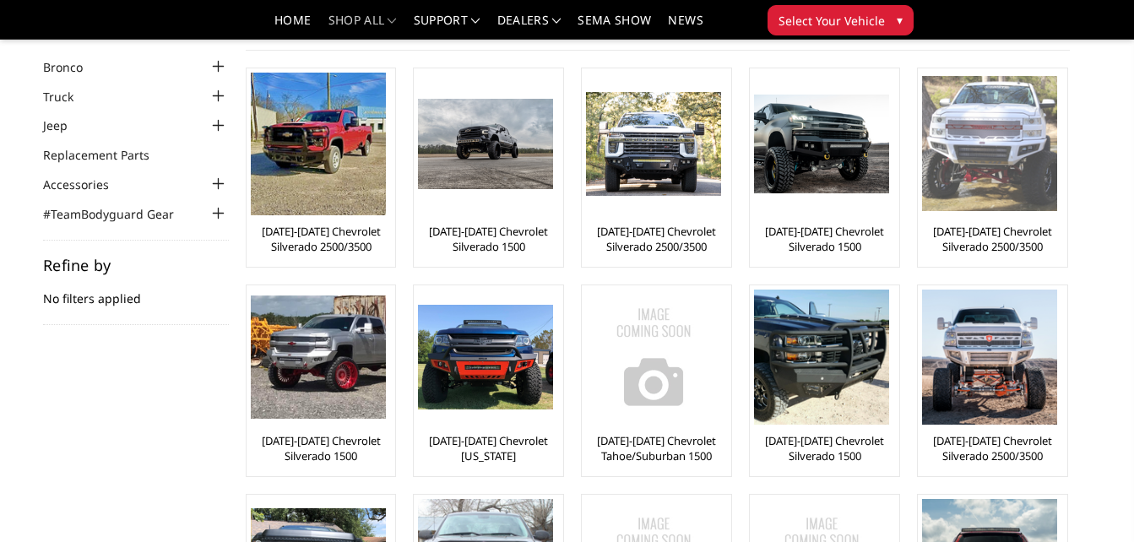
click at [1023, 184] on img at bounding box center [989, 143] width 135 height 135
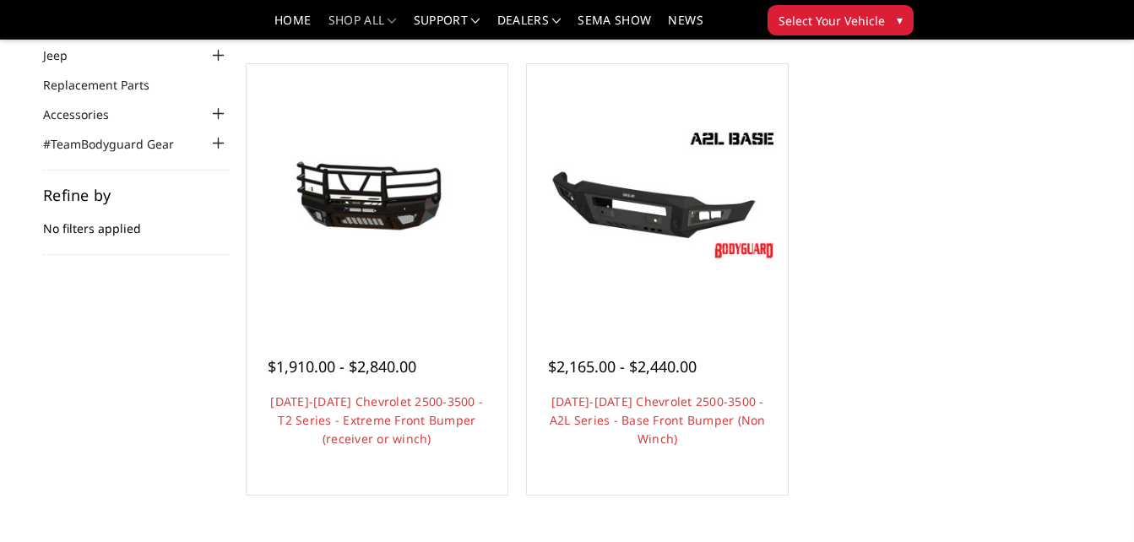
scroll to position [144, 0]
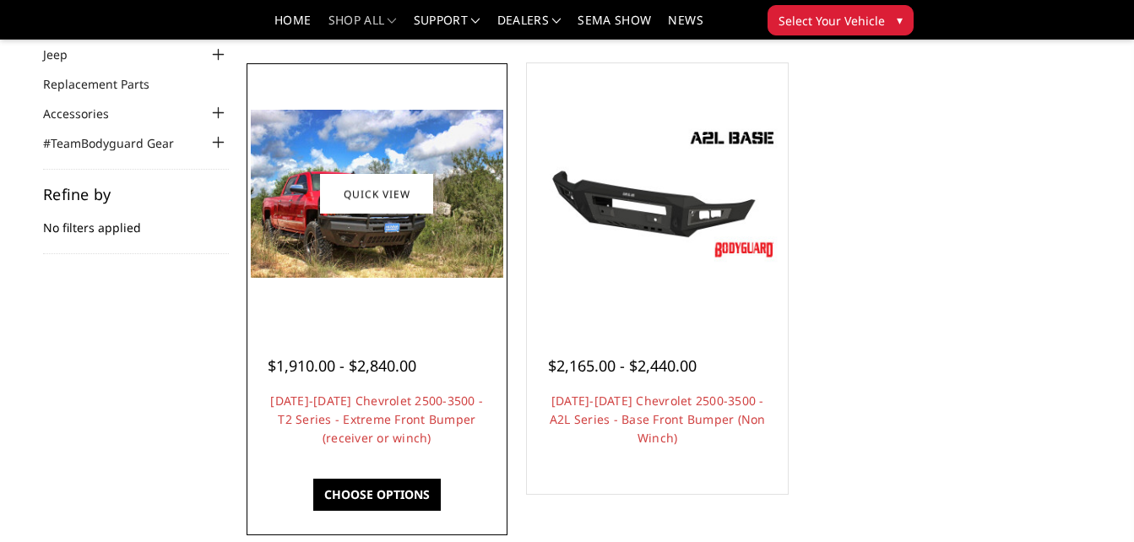
click at [301, 263] on img at bounding box center [377, 194] width 252 height 168
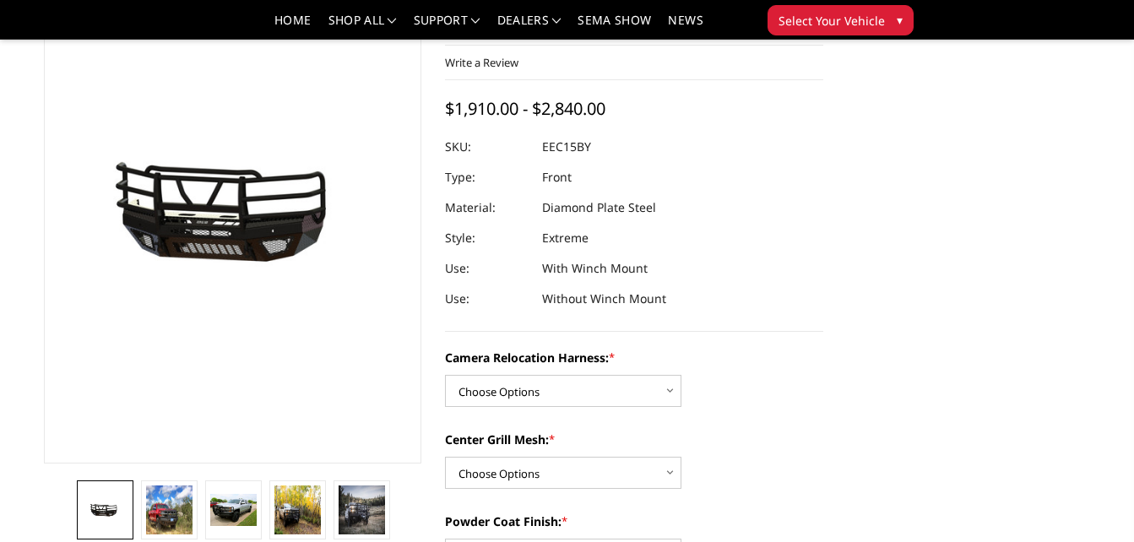
scroll to position [133, 0]
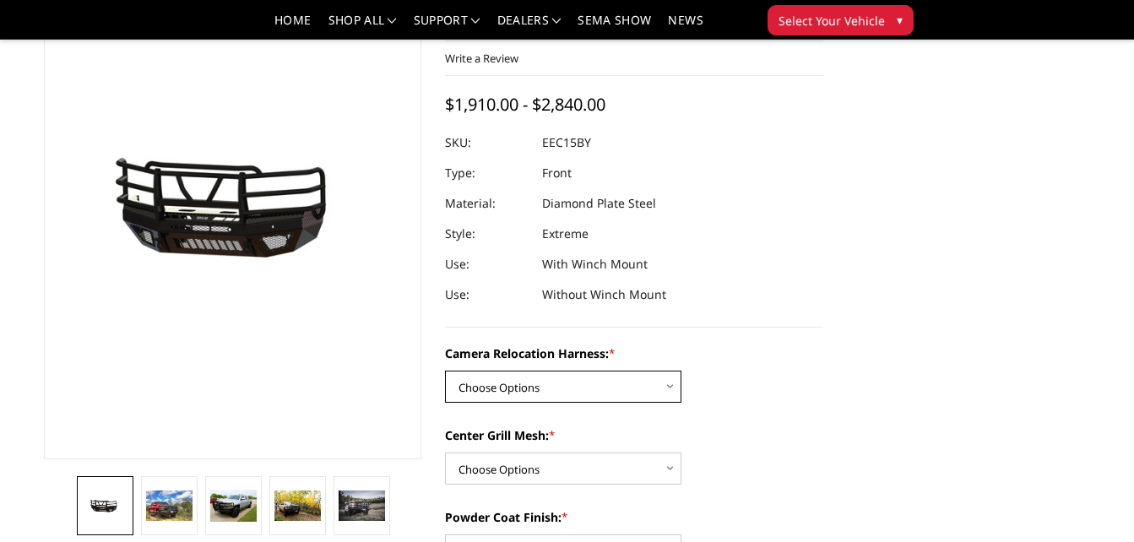
click at [642, 386] on select "Choose Options Without camera harness With camera harness" at bounding box center [563, 387] width 236 height 32
click at [445, 371] on select "Choose Options Without camera harness With camera harness" at bounding box center [563, 387] width 236 height 32
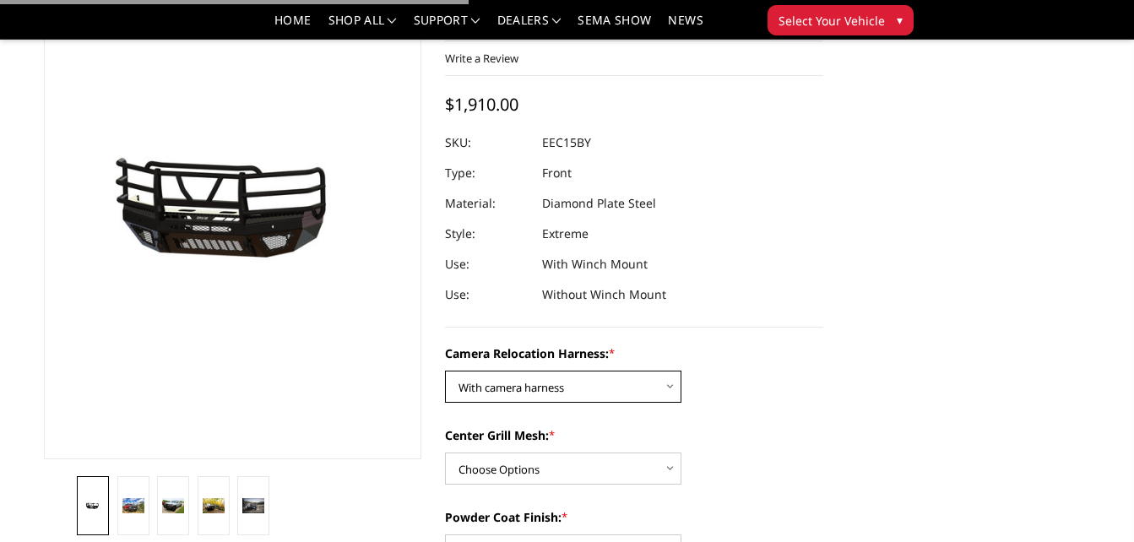
click at [594, 398] on select "Choose Options Without camera harness With camera harness" at bounding box center [563, 387] width 236 height 32
select select "3809"
click at [445, 371] on select "Choose Options Without camera harness With camera harness" at bounding box center [563, 387] width 236 height 32
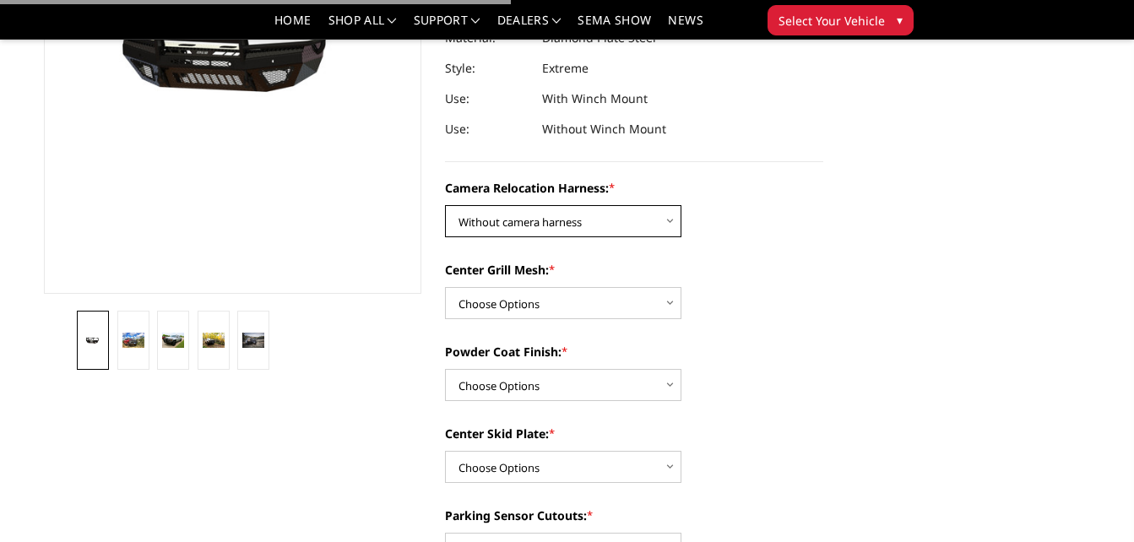
scroll to position [301, 0]
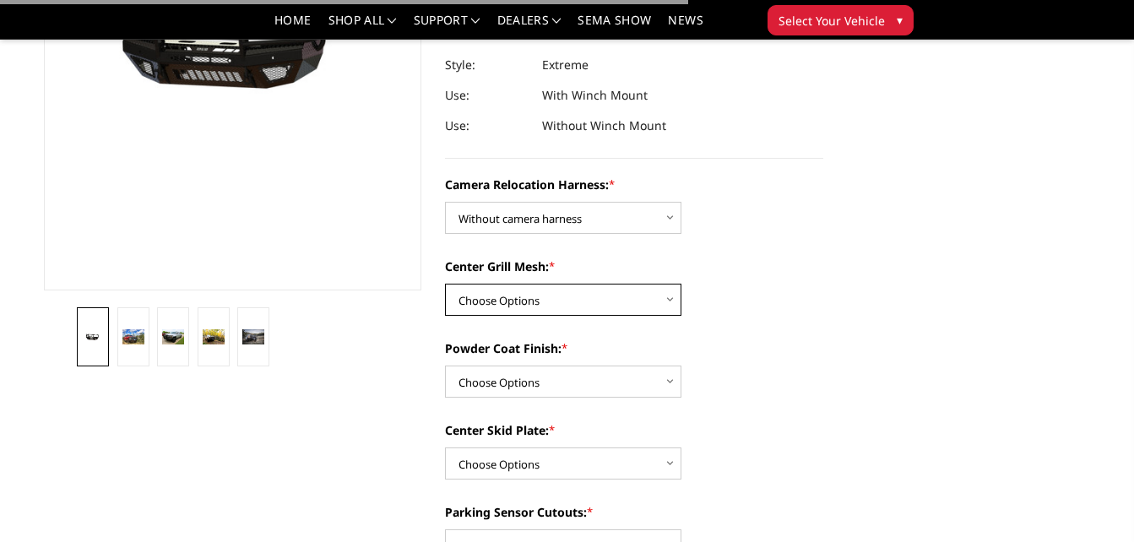
click at [624, 310] on select "Choose Options Without expanded metal With expanded metal" at bounding box center [563, 300] width 236 height 32
select select "3806"
click at [445, 284] on select "Choose Options Without expanded metal With expanded metal" at bounding box center [563, 300] width 236 height 32
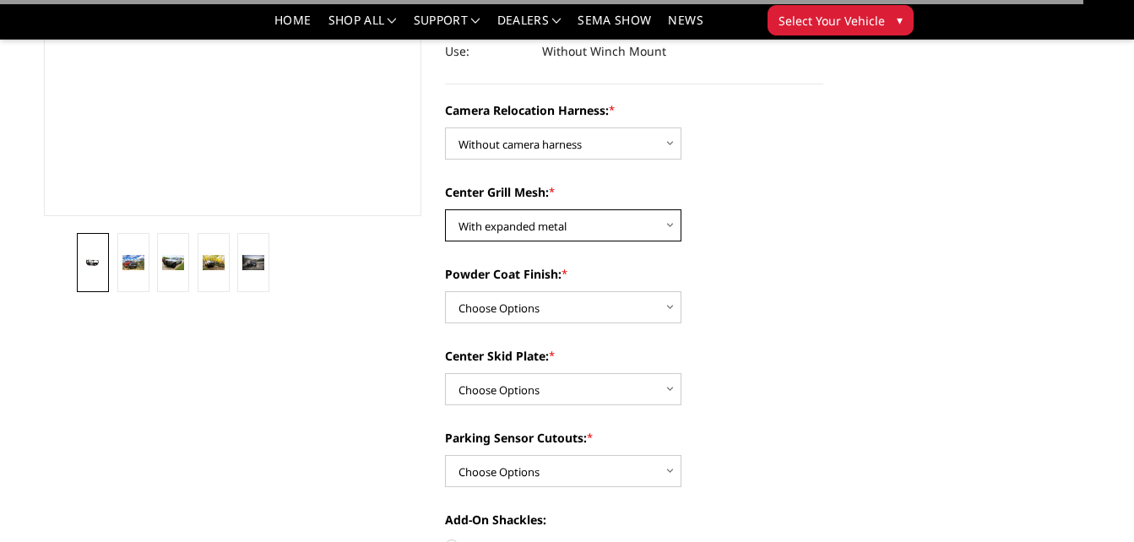
scroll to position [396, 0]
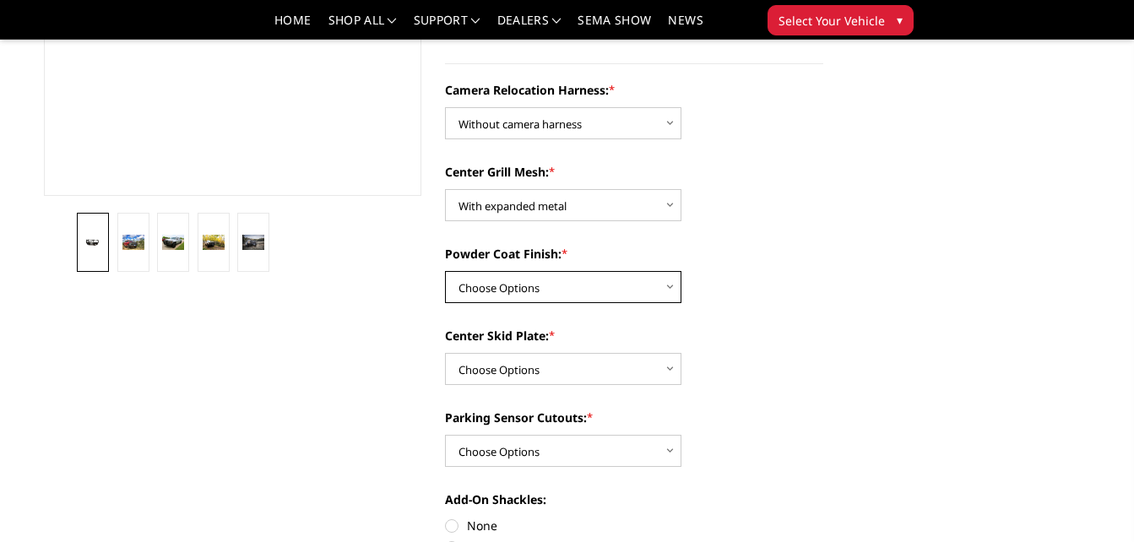
click at [625, 297] on select "Choose Options Textured Black Powder Coat Gloss Black Powder Coat Bare Metal" at bounding box center [563, 287] width 236 height 32
select select "3804"
click at [445, 271] on select "Choose Options Textured Black Powder Coat Gloss Black Powder Coat Bare Metal" at bounding box center [563, 287] width 236 height 32
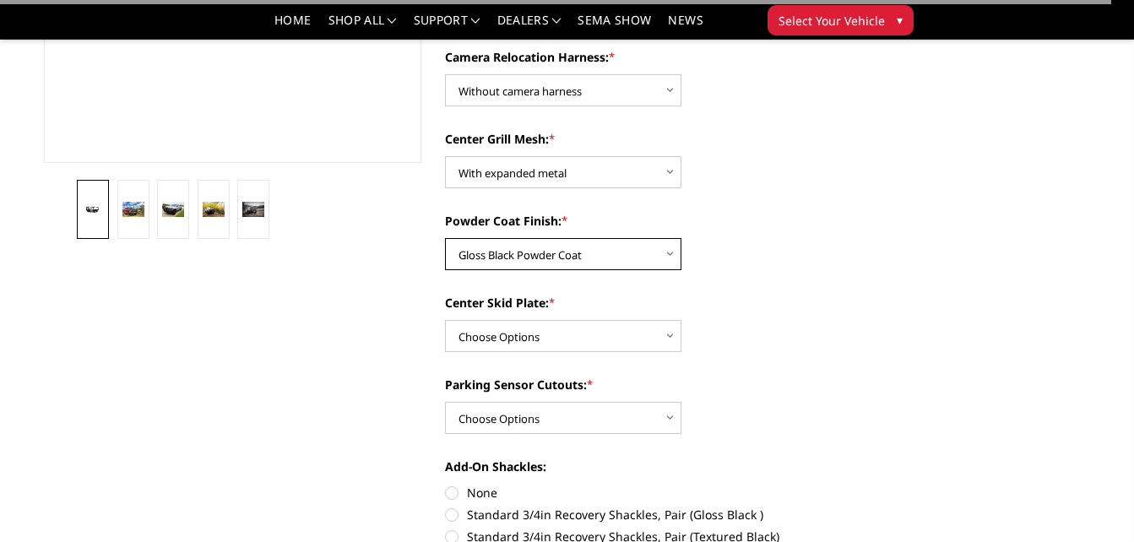
scroll to position [430, 0]
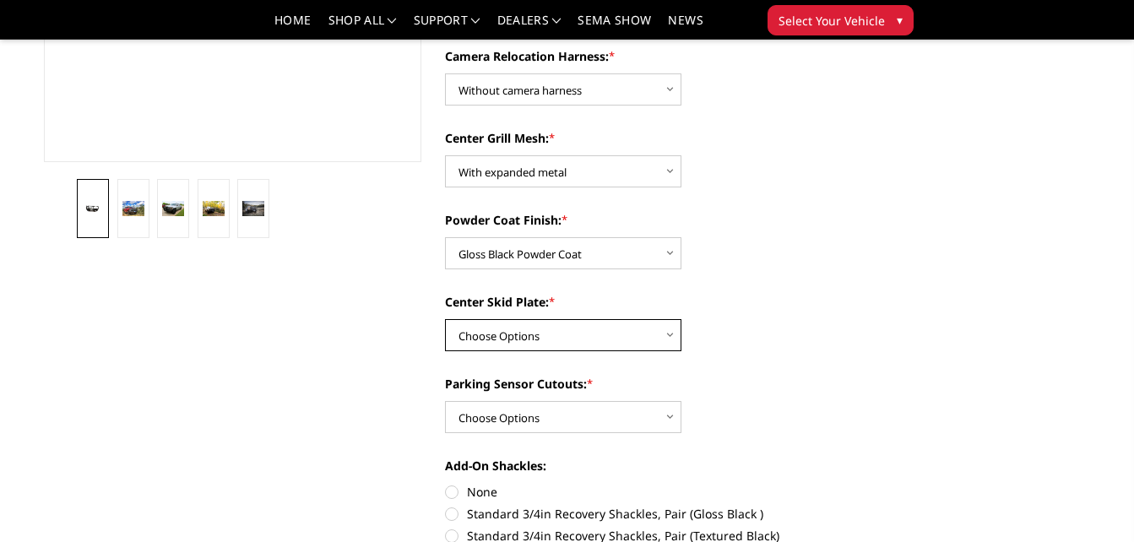
click at [602, 342] on select "Choose Options Winch Mount Skid Plate Standard Skid Plate (included) 2" Receive…" at bounding box center [563, 335] width 236 height 32
select select "3802"
click at [445, 319] on select "Choose Options Winch Mount Skid Plate Standard Skid Plate (included) 2" Receive…" at bounding box center [563, 335] width 236 height 32
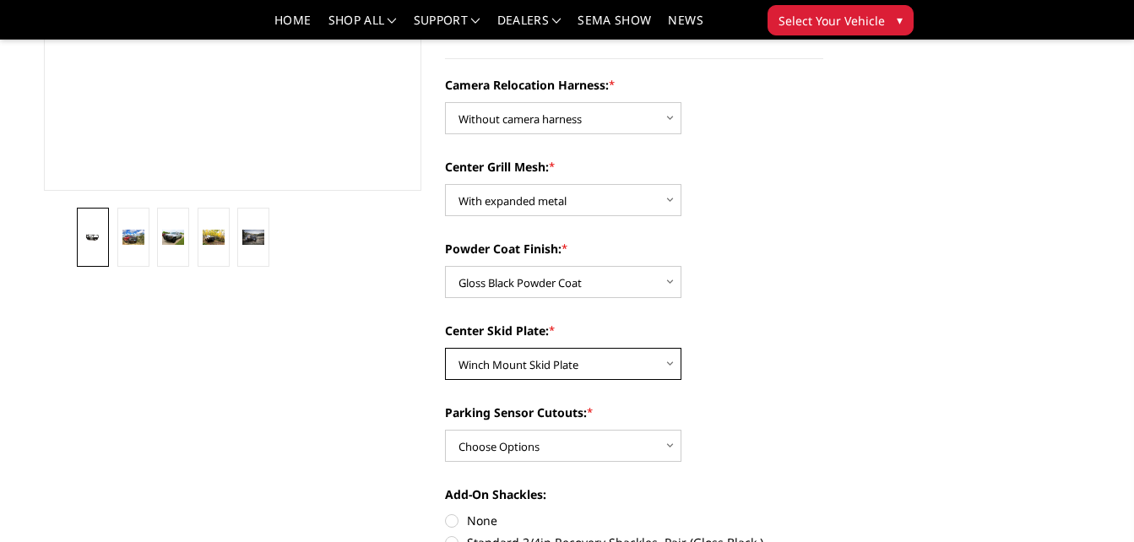
scroll to position [418, 0]
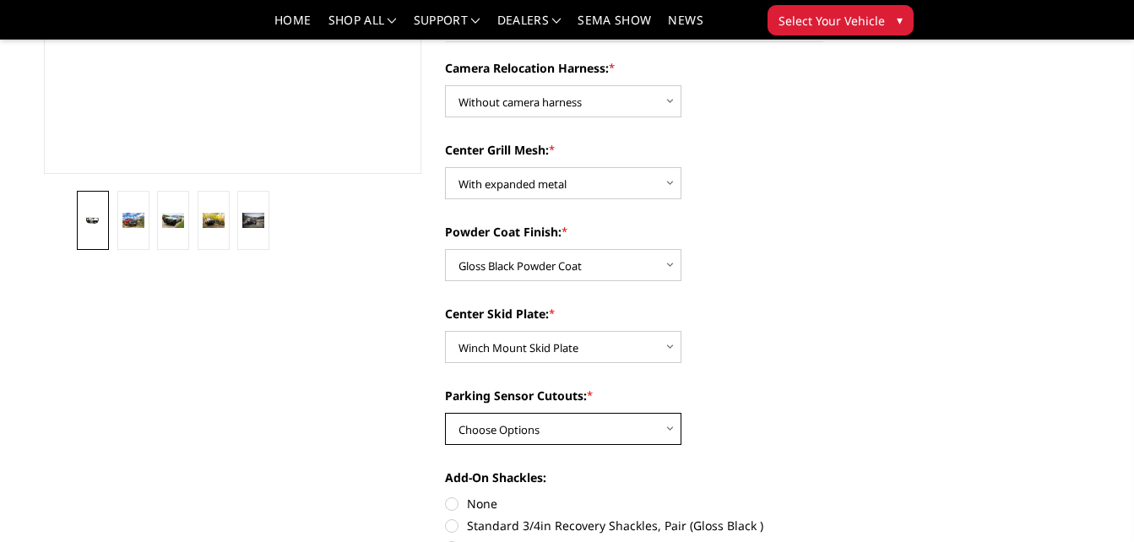
click at [620, 435] on select "Choose Options Yes - With Parking Sensor Cutouts" at bounding box center [563, 429] width 236 height 32
select select "3799"
click at [445, 413] on select "Choose Options Yes - With Parking Sensor Cutouts" at bounding box center [563, 429] width 236 height 32
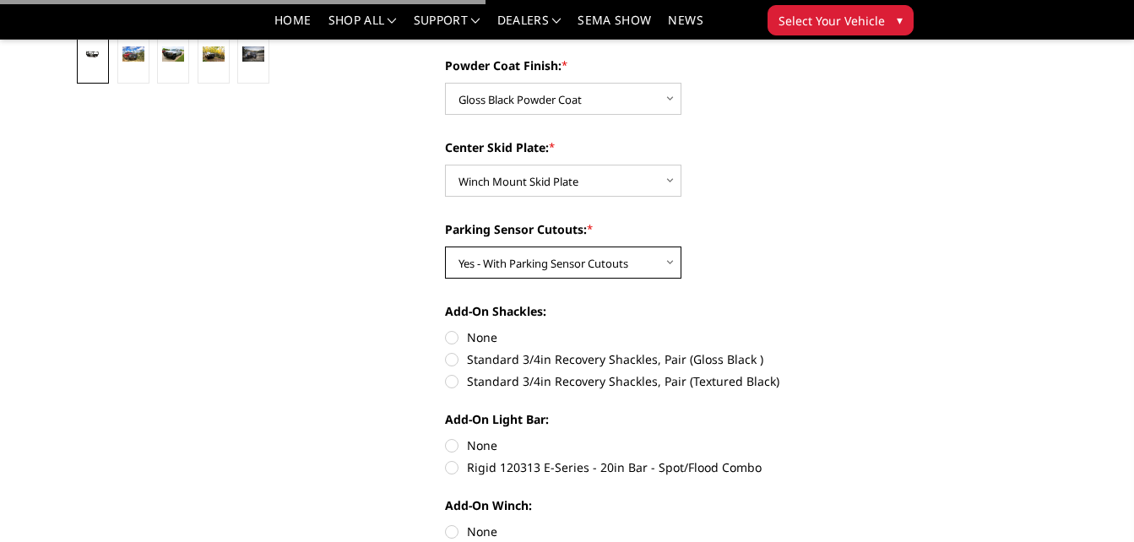
scroll to position [604, 0]
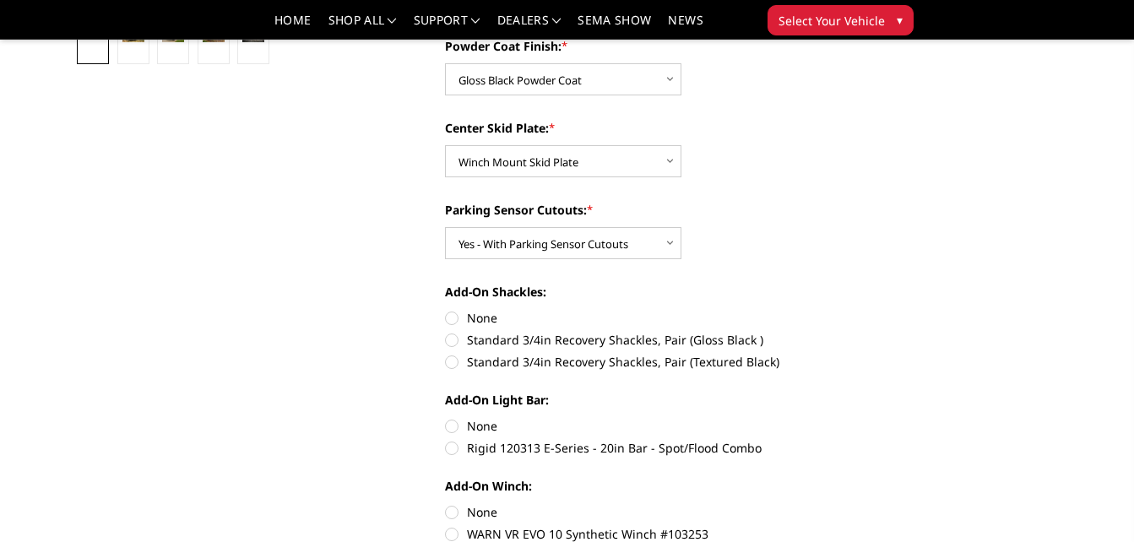
click at [450, 343] on label "Standard 3/4in Recovery Shackles, Pair (Gloss Black )" at bounding box center [634, 340] width 378 height 18
click at [823, 310] on input "Standard 3/4in Recovery Shackles, Pair (Gloss Black )" at bounding box center [823, 309] width 1 height 1
radio input "true"
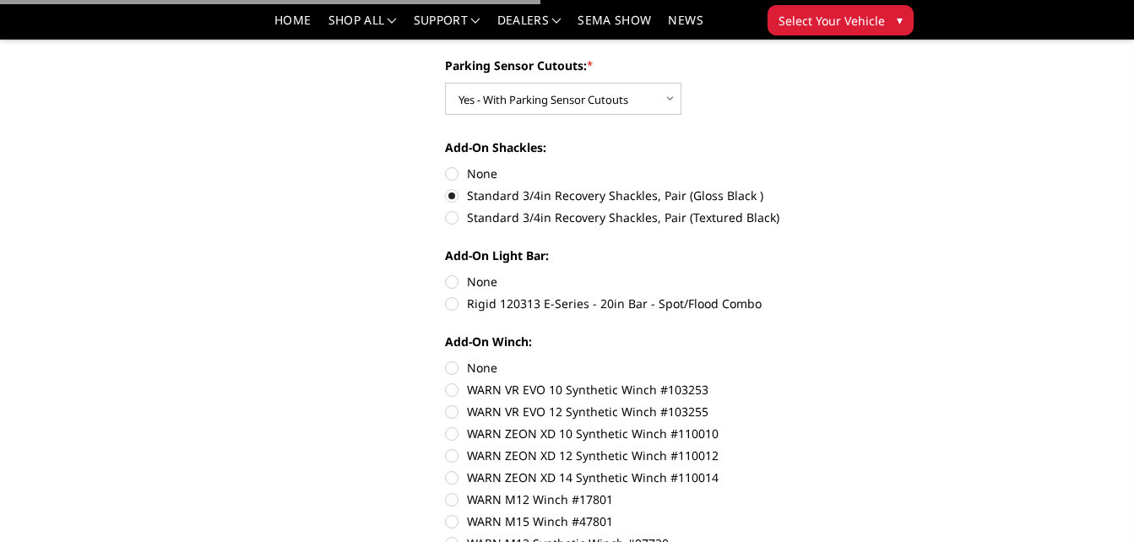
scroll to position [749, 0]
click at [455, 307] on label "Rigid 120313 E-Series - 20in Bar - Spot/Flood Combo" at bounding box center [634, 303] width 378 height 18
click at [823, 273] on input "Rigid 120313 E-Series - 20in Bar - Spot/Flood Combo" at bounding box center [823, 272] width 1 height 1
radio input "true"
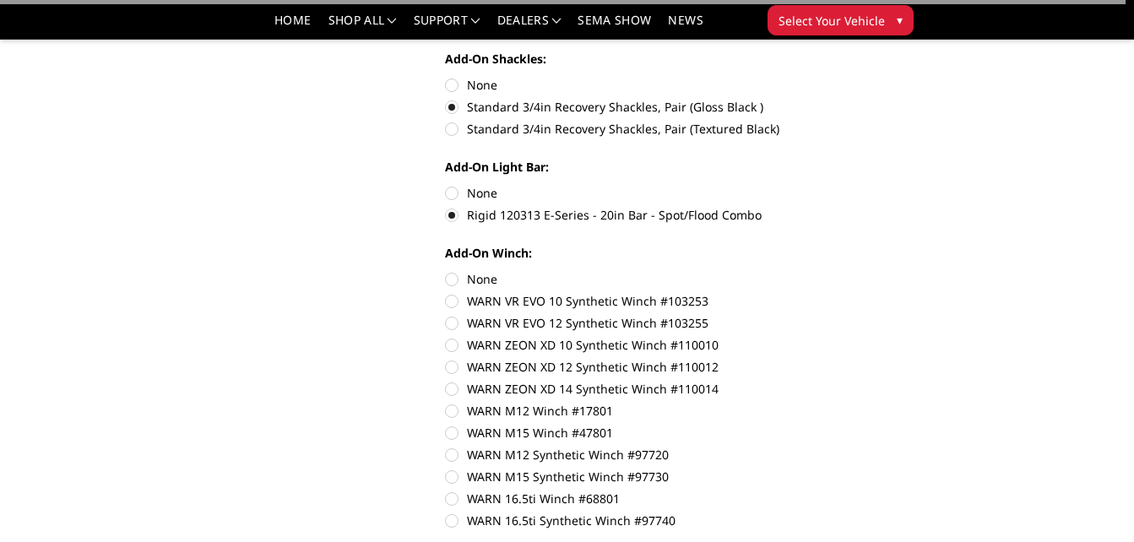
scroll to position [853, 0]
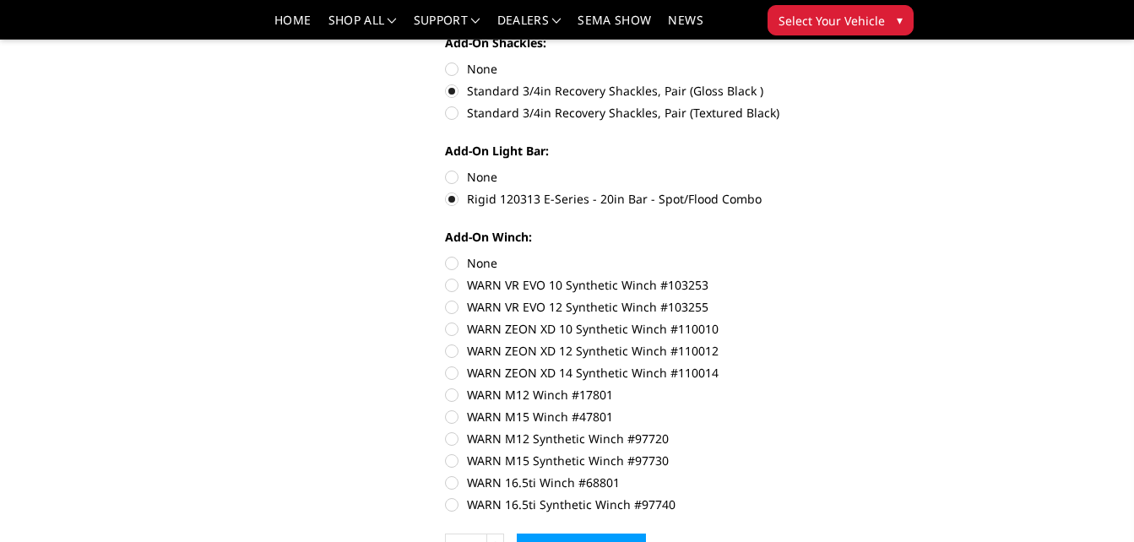
click at [448, 483] on label "WARN 16.5ti Winch #68801" at bounding box center [634, 483] width 378 height 18
click at [823, 453] on input "WARN 16.5ti Winch #68801" at bounding box center [823, 452] width 1 height 1
radio input "true"
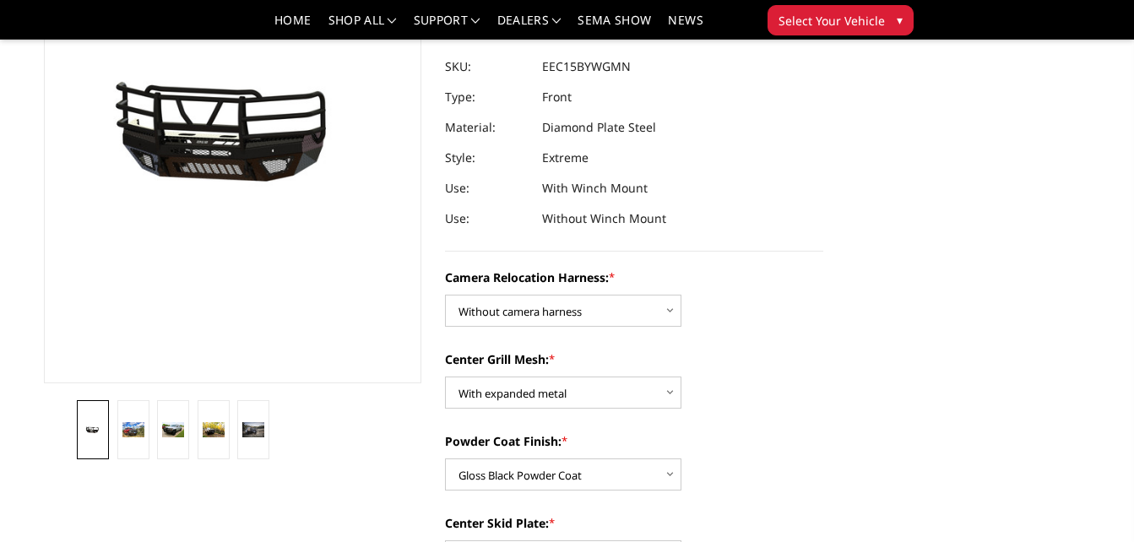
scroll to position [183, 0]
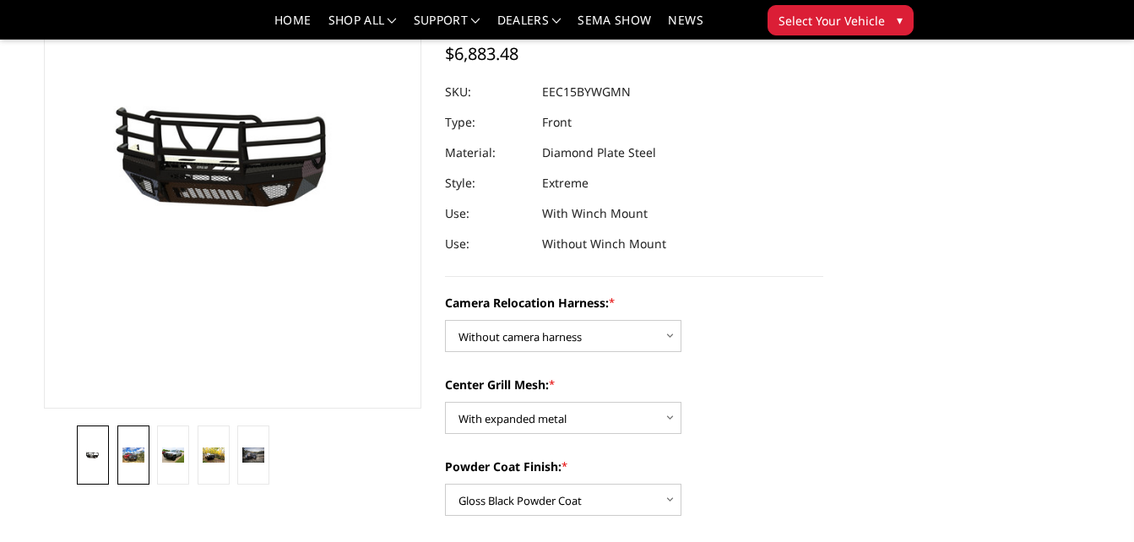
click at [135, 471] on link at bounding box center [133, 455] width 32 height 59
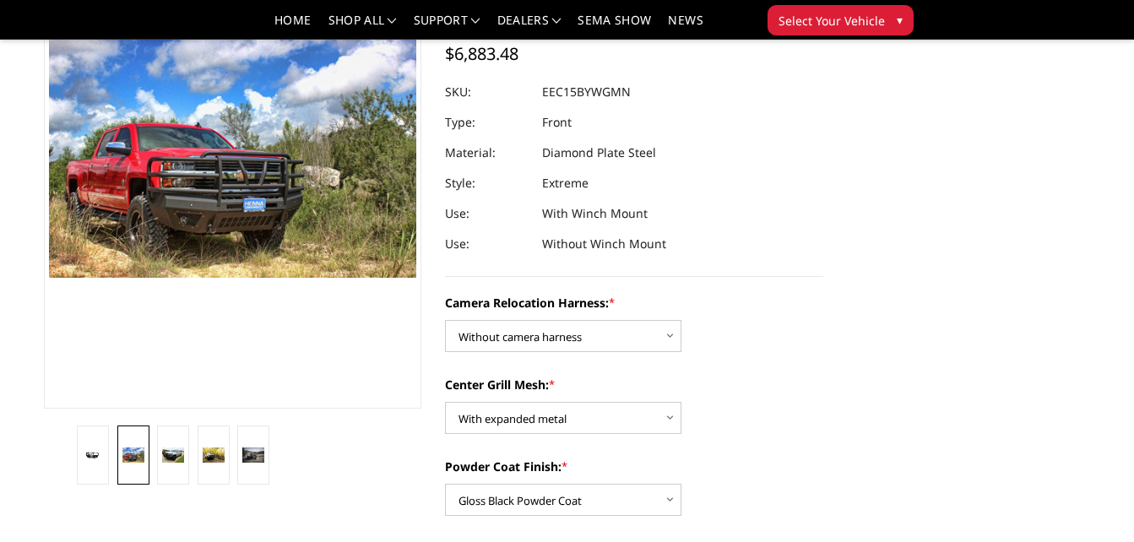
scroll to position [157, 0]
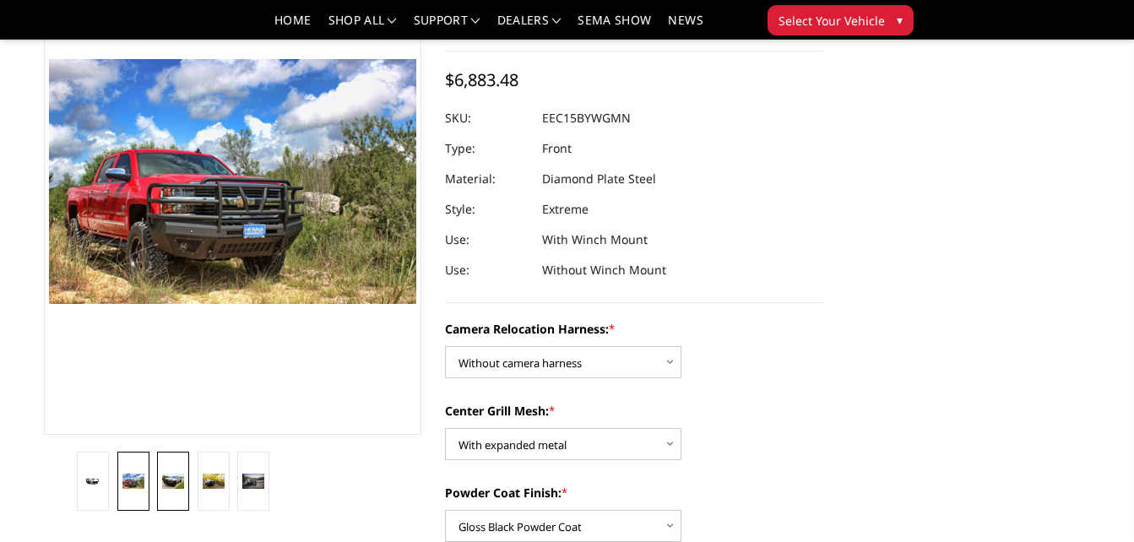
click at [175, 485] on img at bounding box center [173, 481] width 22 height 15
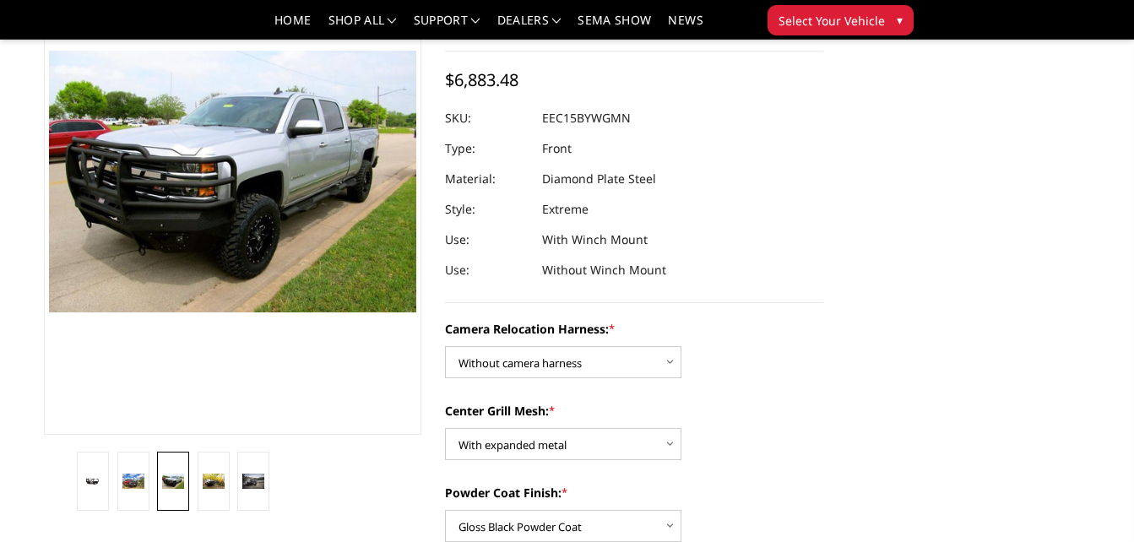
scroll to position [149, 0]
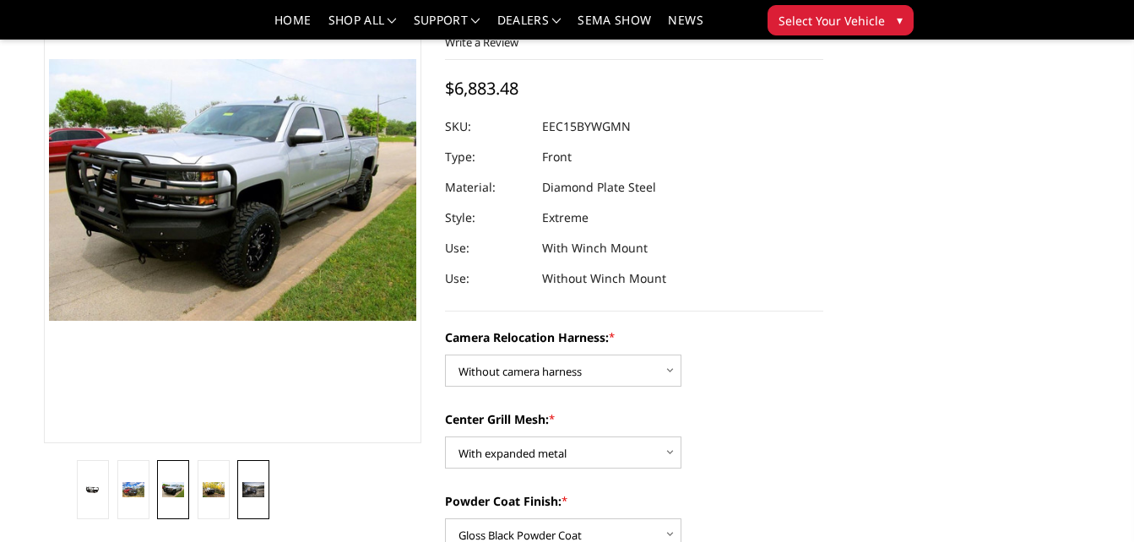
click at [243, 497] on img at bounding box center [253, 489] width 22 height 14
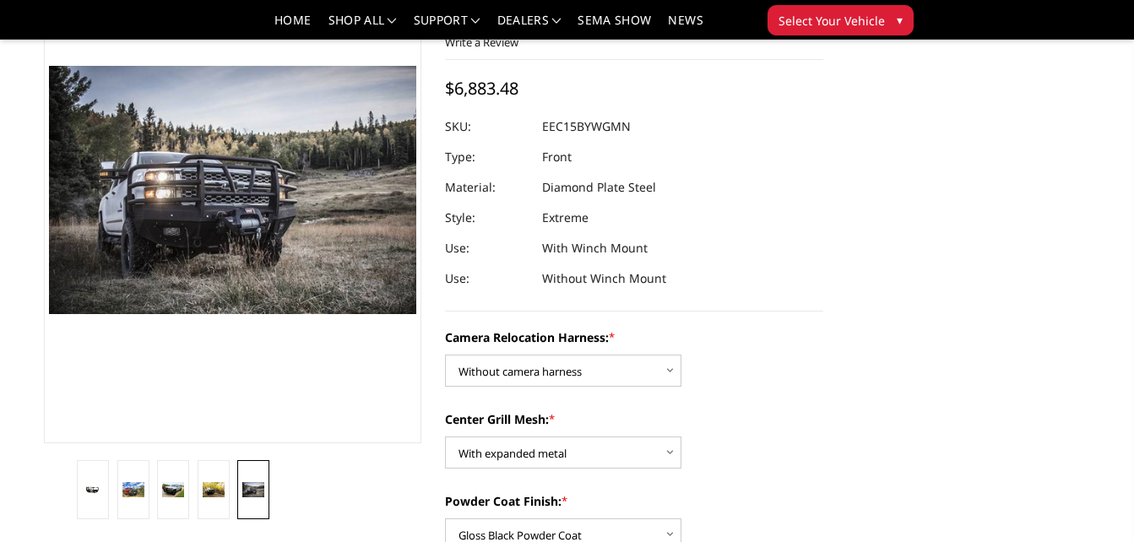
scroll to position [155, 0]
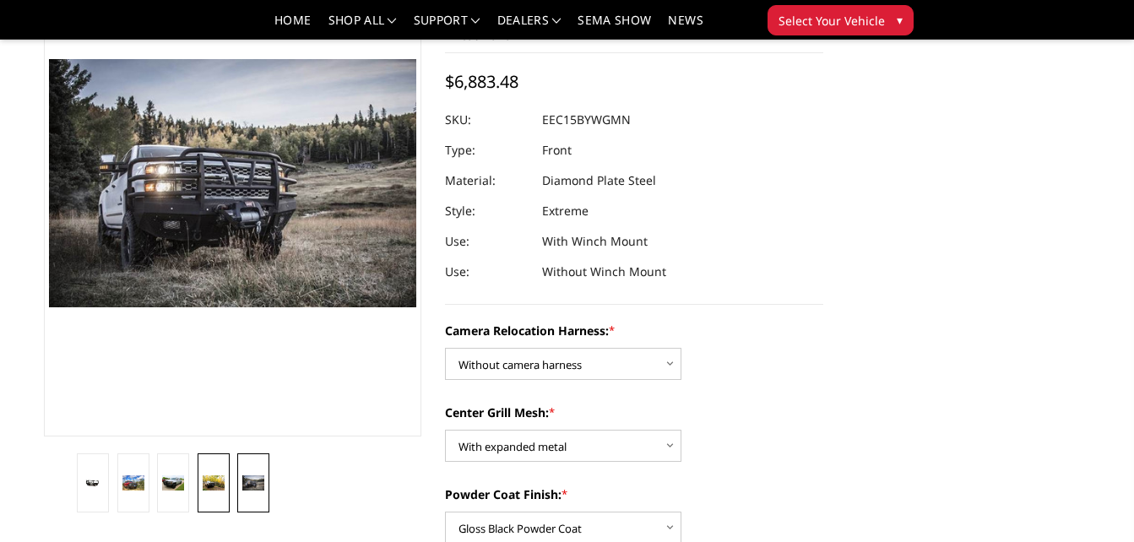
click at [212, 501] on link at bounding box center [214, 482] width 32 height 59
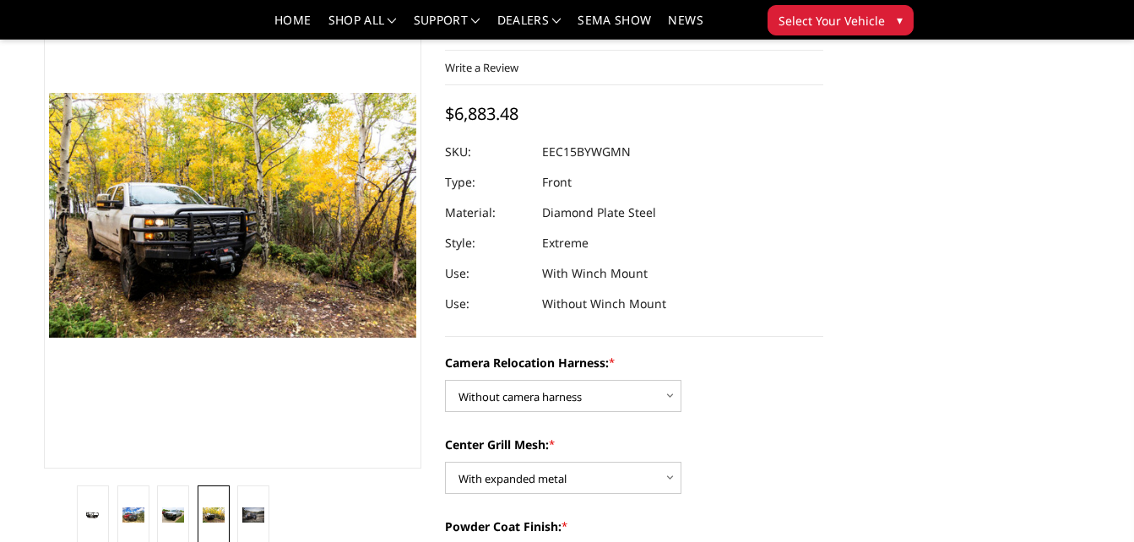
scroll to position [0, 0]
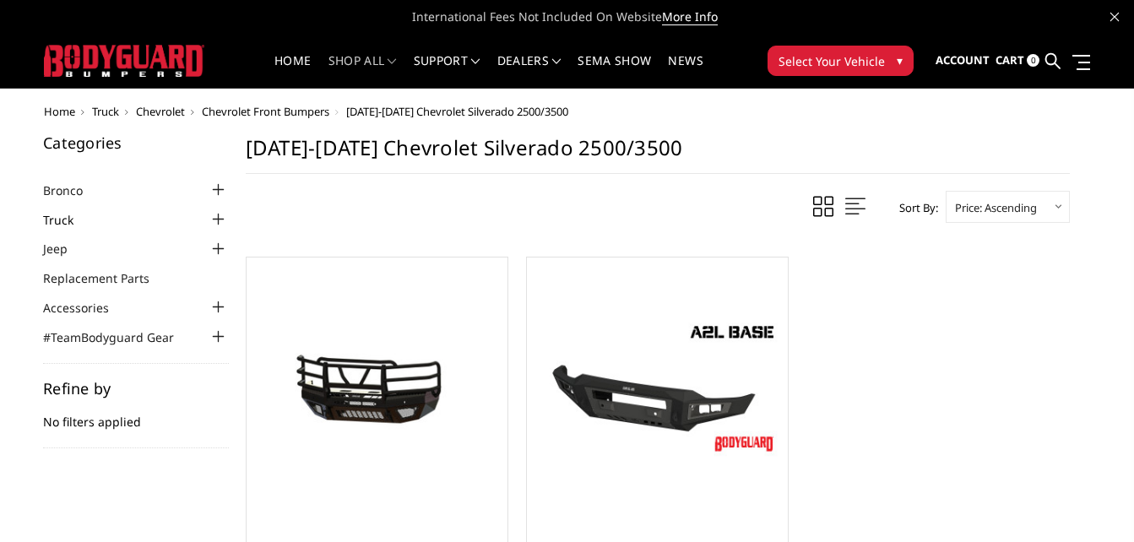
click at [61, 224] on link "Truck" at bounding box center [69, 220] width 52 height 18
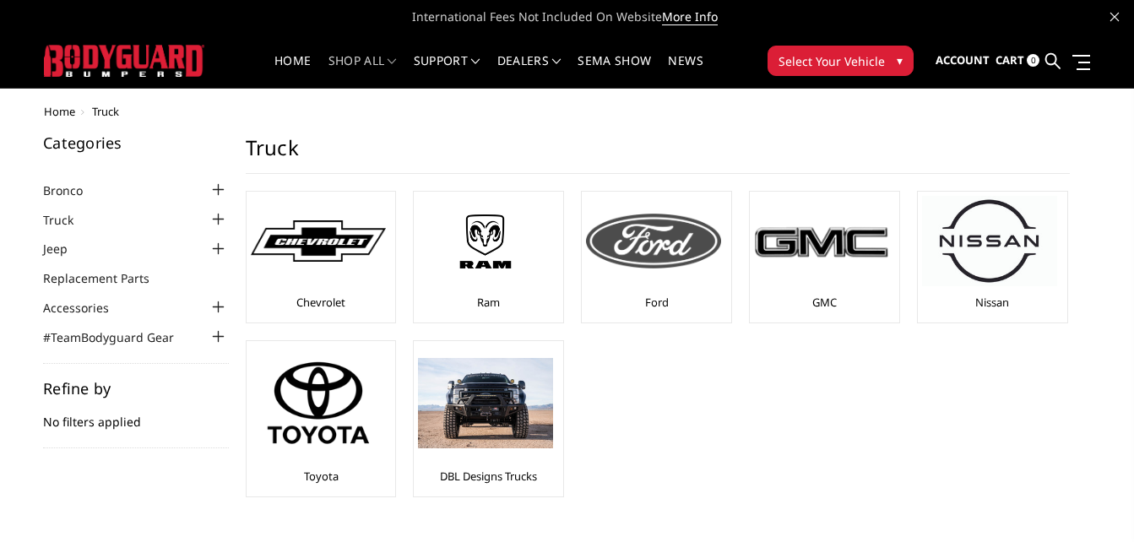
click at [632, 283] on div at bounding box center [653, 241] width 135 height 90
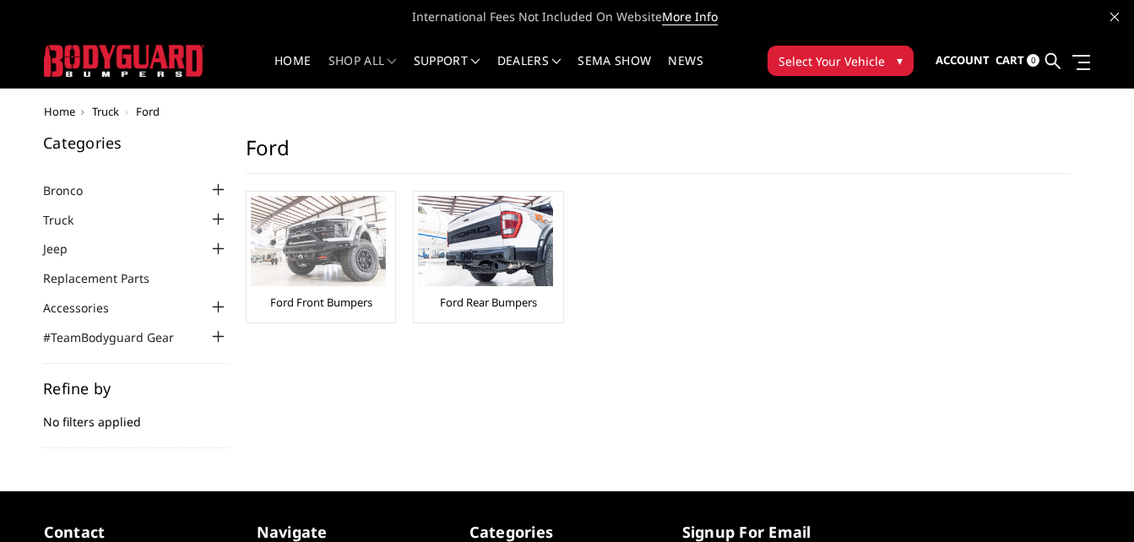
click at [289, 274] on img at bounding box center [318, 241] width 135 height 90
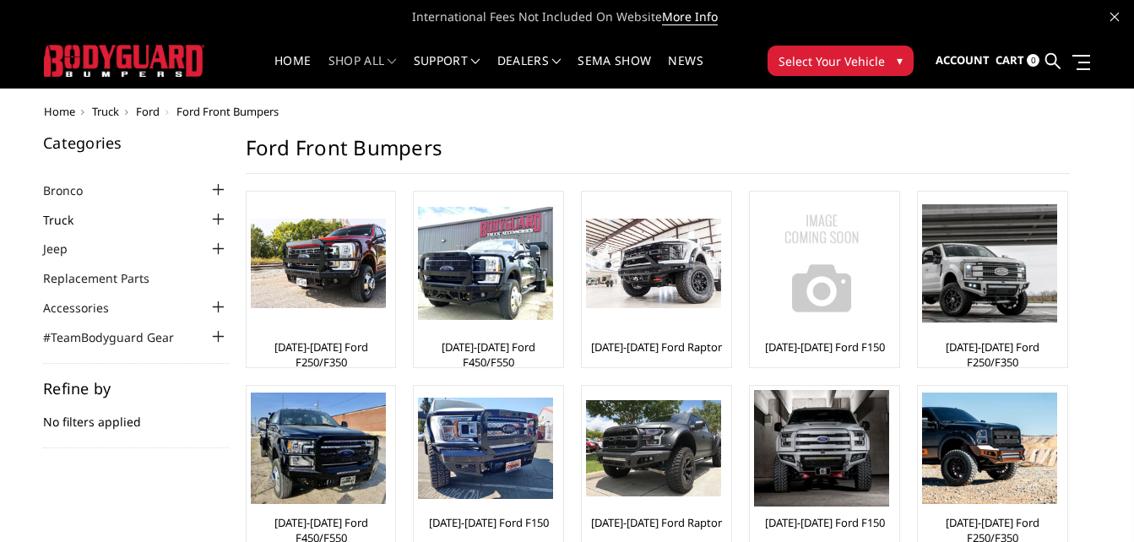
click at [57, 226] on link "Truck" at bounding box center [69, 220] width 52 height 18
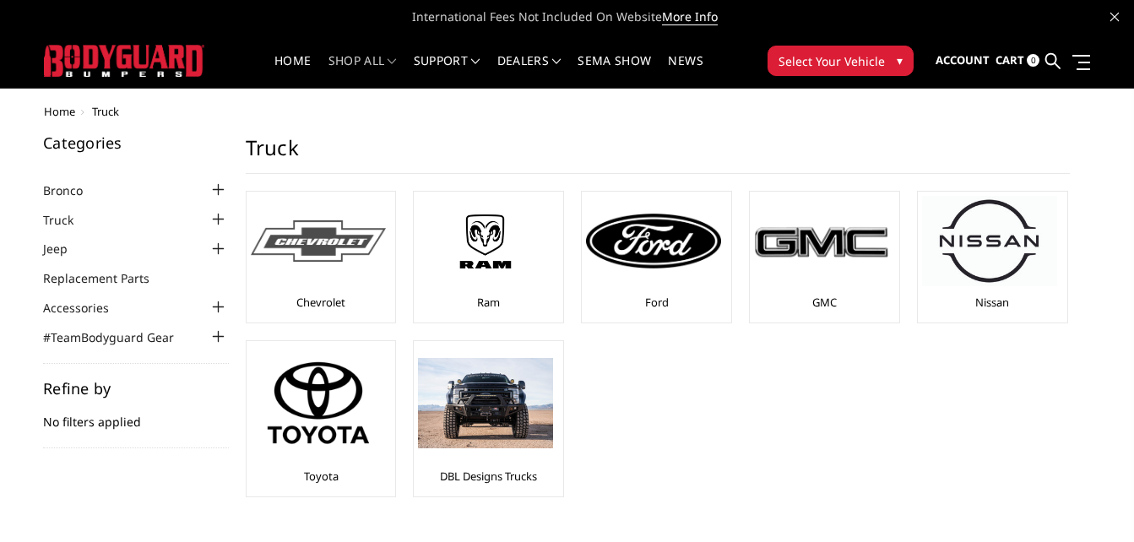
click at [307, 274] on div at bounding box center [318, 241] width 135 height 90
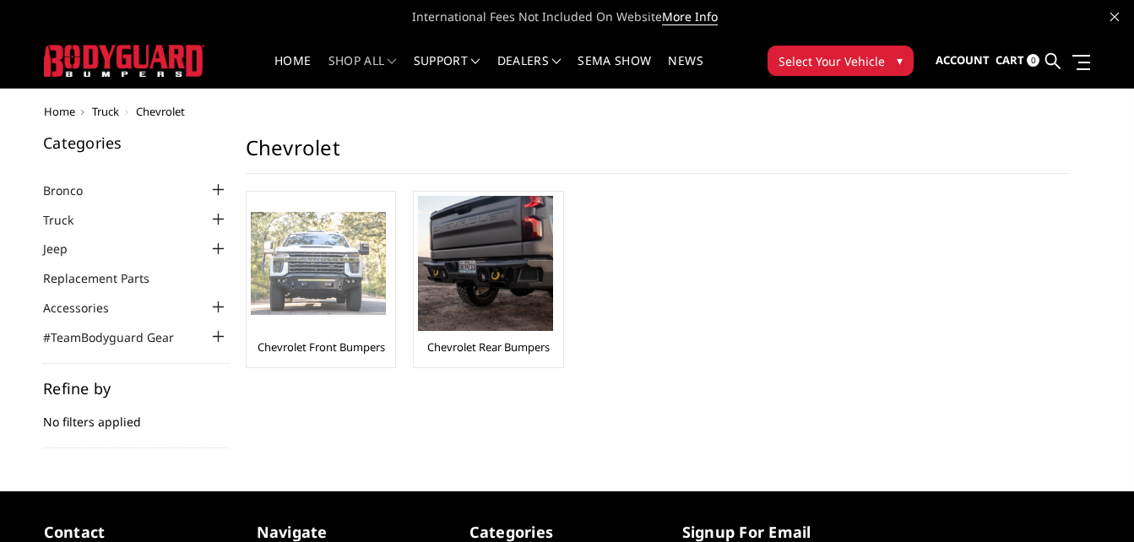
click at [296, 277] on img at bounding box center [318, 264] width 135 height 104
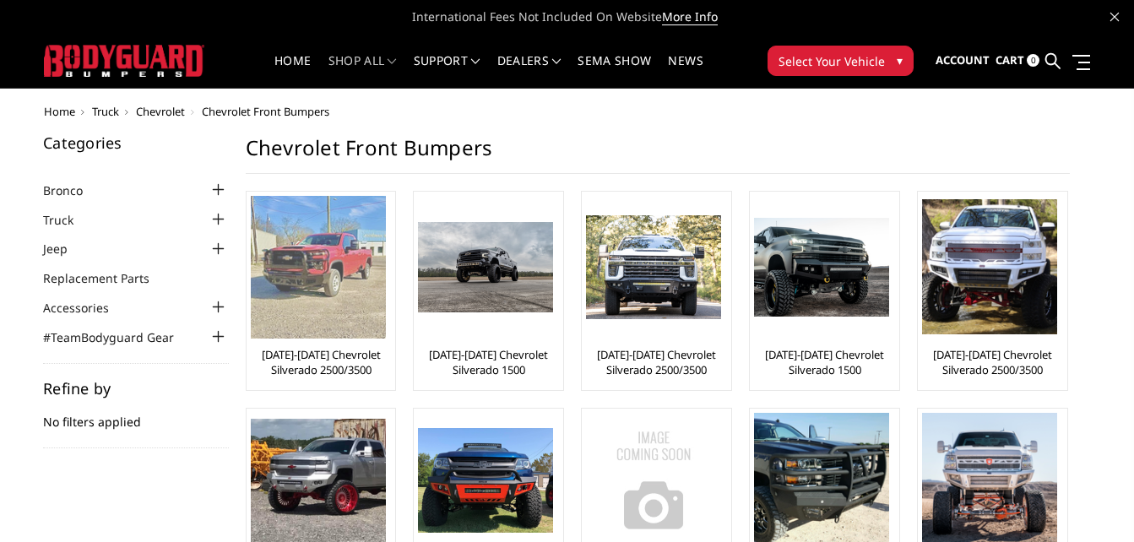
click at [301, 304] on img at bounding box center [318, 267] width 135 height 143
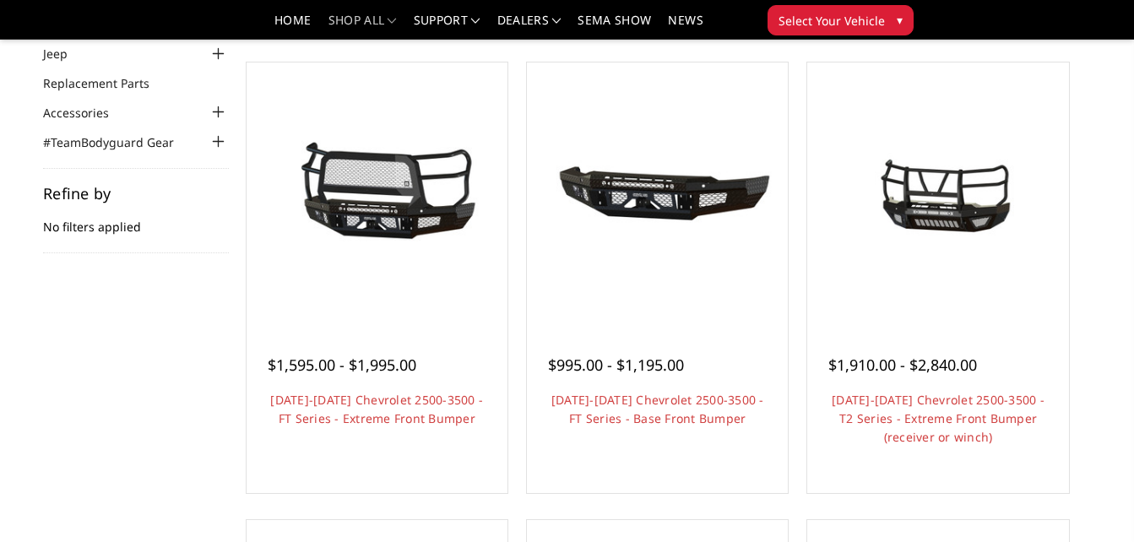
scroll to position [143, 0]
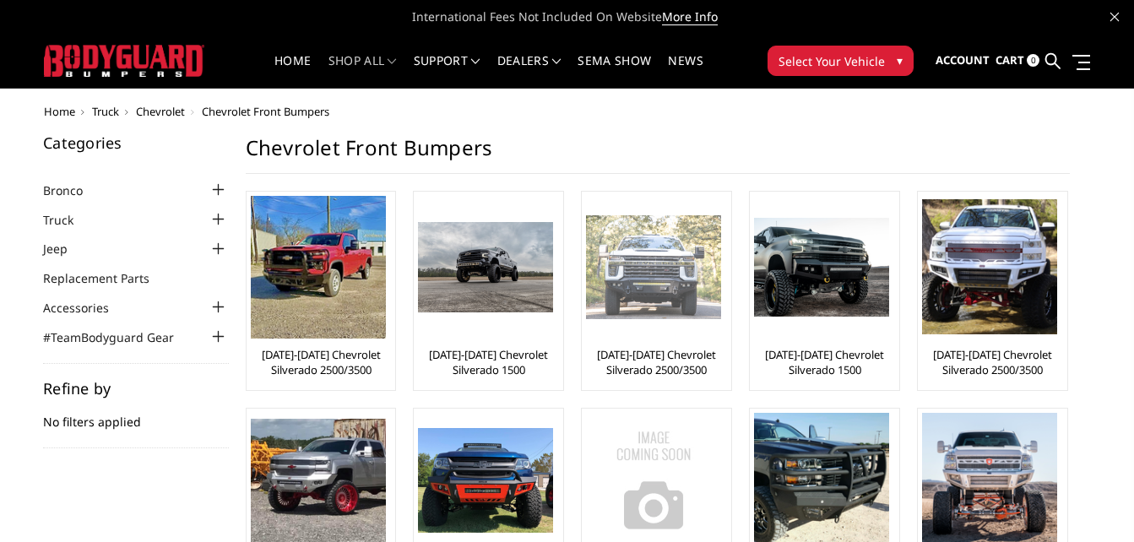
click at [649, 328] on div at bounding box center [653, 267] width 135 height 143
